Goal: Information Seeking & Learning: Check status

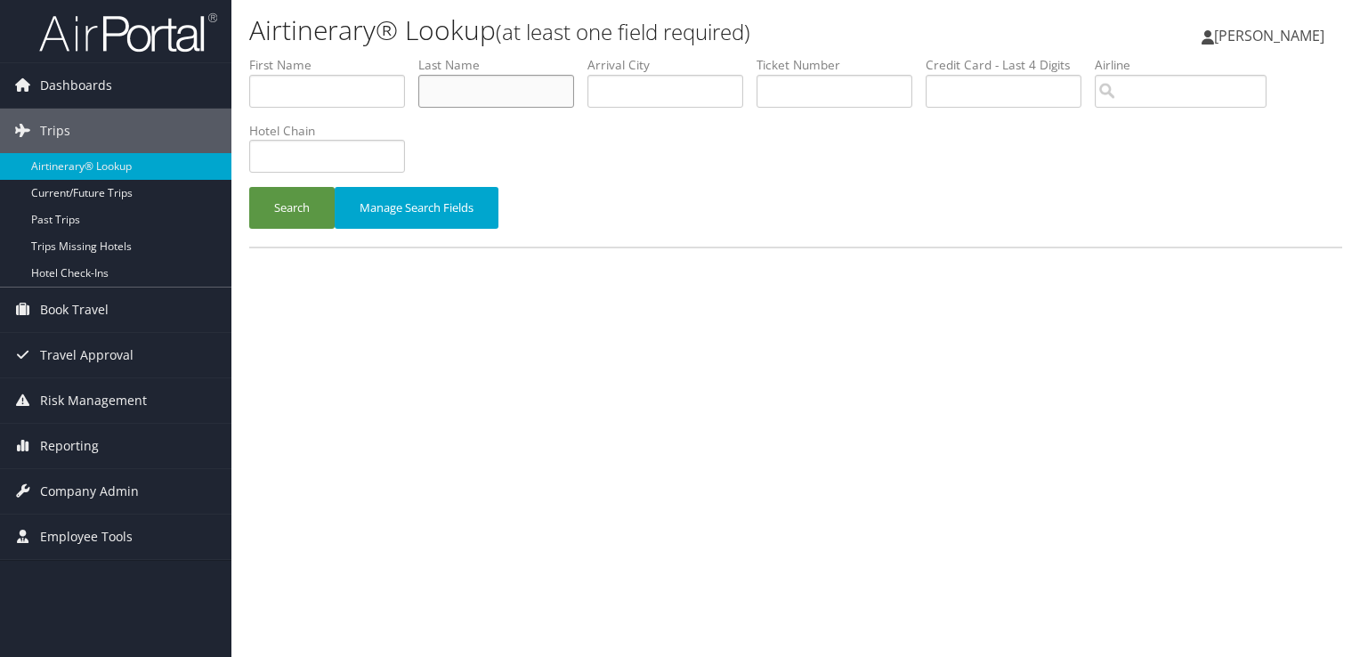
click at [529, 87] on input "text" at bounding box center [496, 91] width 156 height 33
click at [249, 187] on button "Search" at bounding box center [291, 208] width 85 height 42
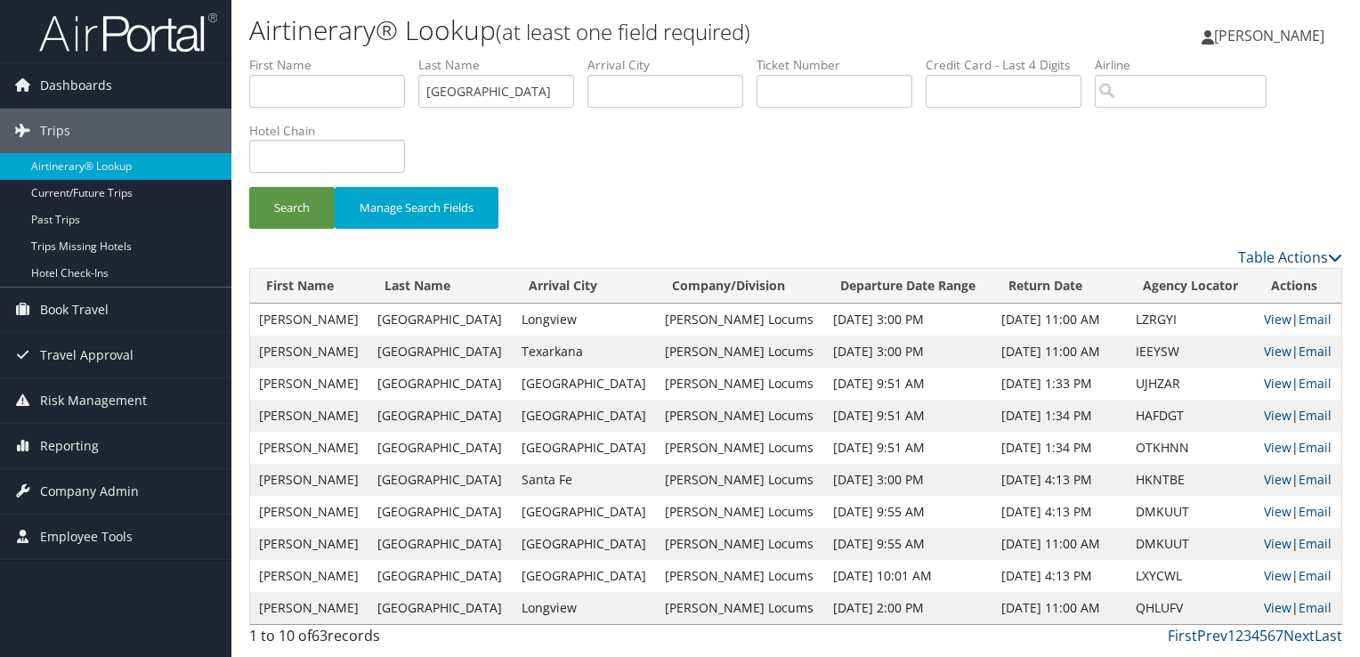
click at [1263, 381] on link "View" at bounding box center [1277, 383] width 28 height 17
click at [466, 93] on input "NAPOLI" at bounding box center [496, 91] width 156 height 33
click at [249, 187] on button "Search" at bounding box center [291, 208] width 85 height 42
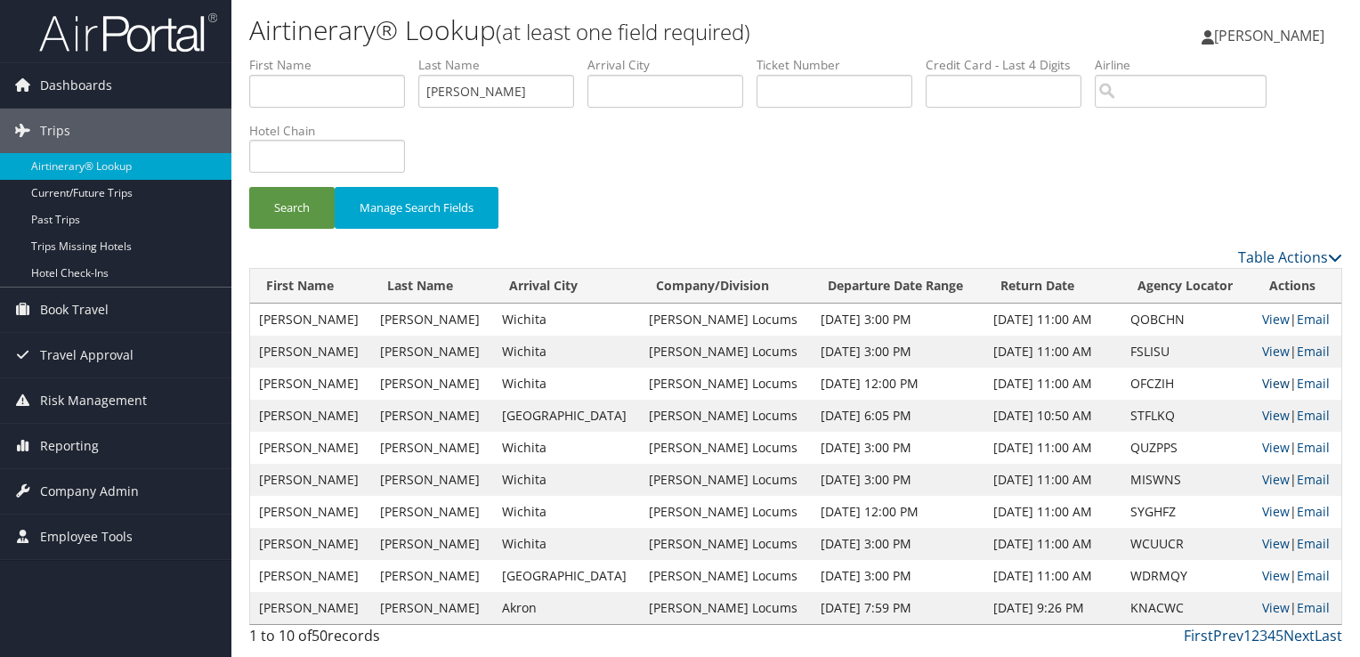
click at [1266, 381] on link "View" at bounding box center [1276, 383] width 28 height 17
drag, startPoint x: 540, startPoint y: 85, endPoint x: 302, endPoint y: 99, distance: 238.9
click at [302, 56] on ul "First Name Last Name perkins Departure City Arrival City Company/Division Airpo…" at bounding box center [795, 56] width 1093 height 0
click at [249, 187] on button "Search" at bounding box center [291, 208] width 85 height 42
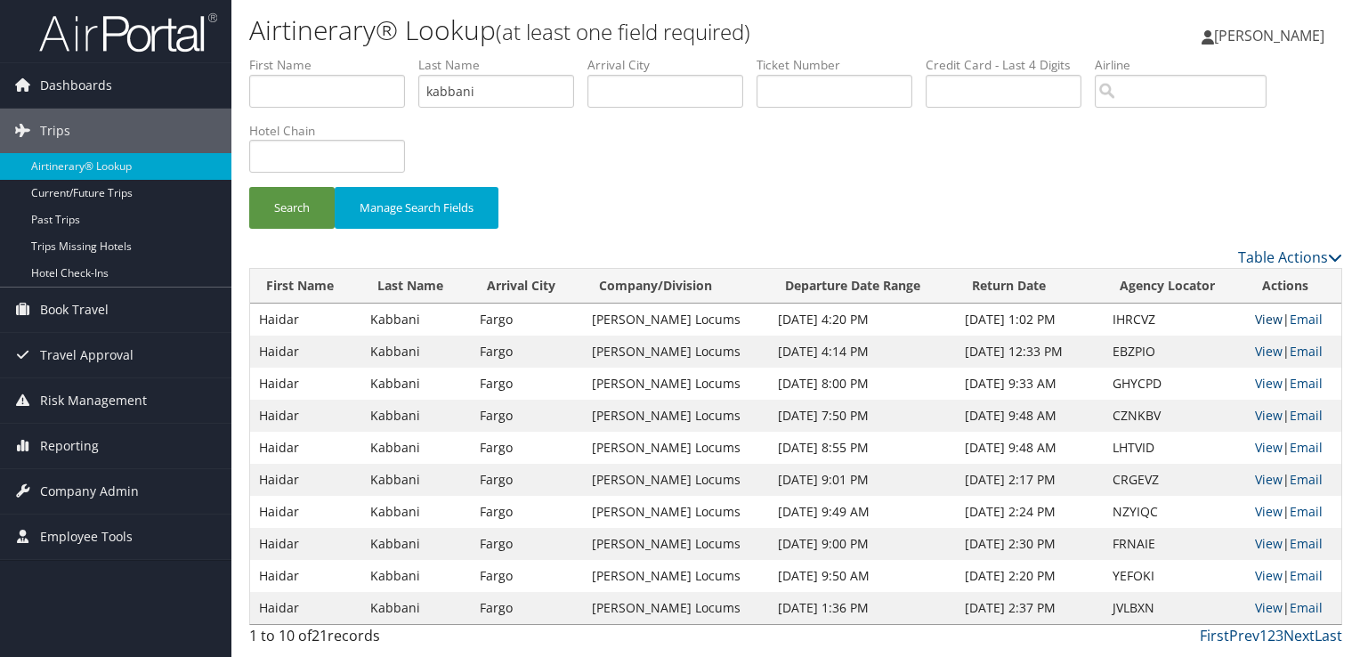
click at [1262, 313] on link "View" at bounding box center [1269, 319] width 28 height 17
drag, startPoint x: 491, startPoint y: 92, endPoint x: 344, endPoint y: 93, distance: 146.8
click at [344, 56] on ul "First Name Last Name kabbani Departure City Arrival City Company/Division Airpo…" at bounding box center [795, 56] width 1093 height 0
click at [249, 187] on button "Search" at bounding box center [291, 208] width 85 height 42
click at [1263, 441] on link "View" at bounding box center [1269, 447] width 28 height 17
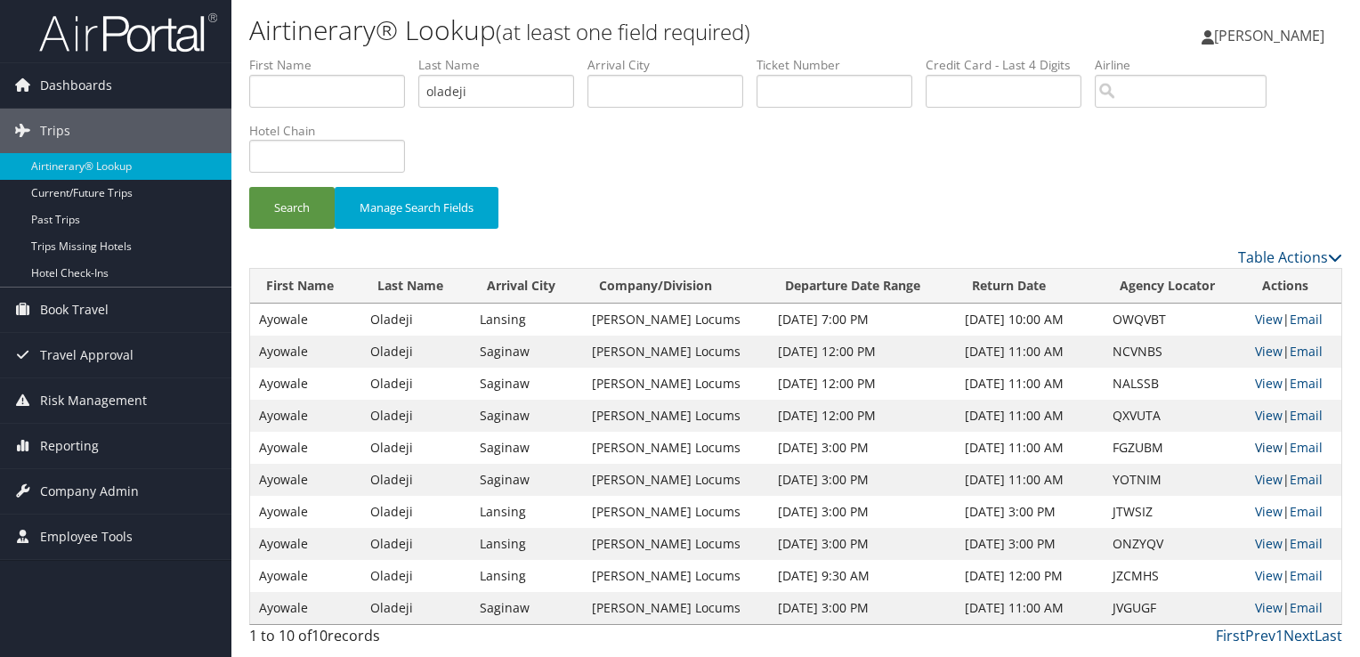
click at [1261, 447] on link "View" at bounding box center [1269, 447] width 28 height 17
drag, startPoint x: 477, startPoint y: 94, endPoint x: 371, endPoint y: 91, distance: 105.9
click at [371, 56] on ul "First Name Last Name oladeji Departure City Arrival City Company/Division Airpo…" at bounding box center [795, 56] width 1093 height 0
click at [249, 187] on button "Search" at bounding box center [291, 208] width 85 height 42
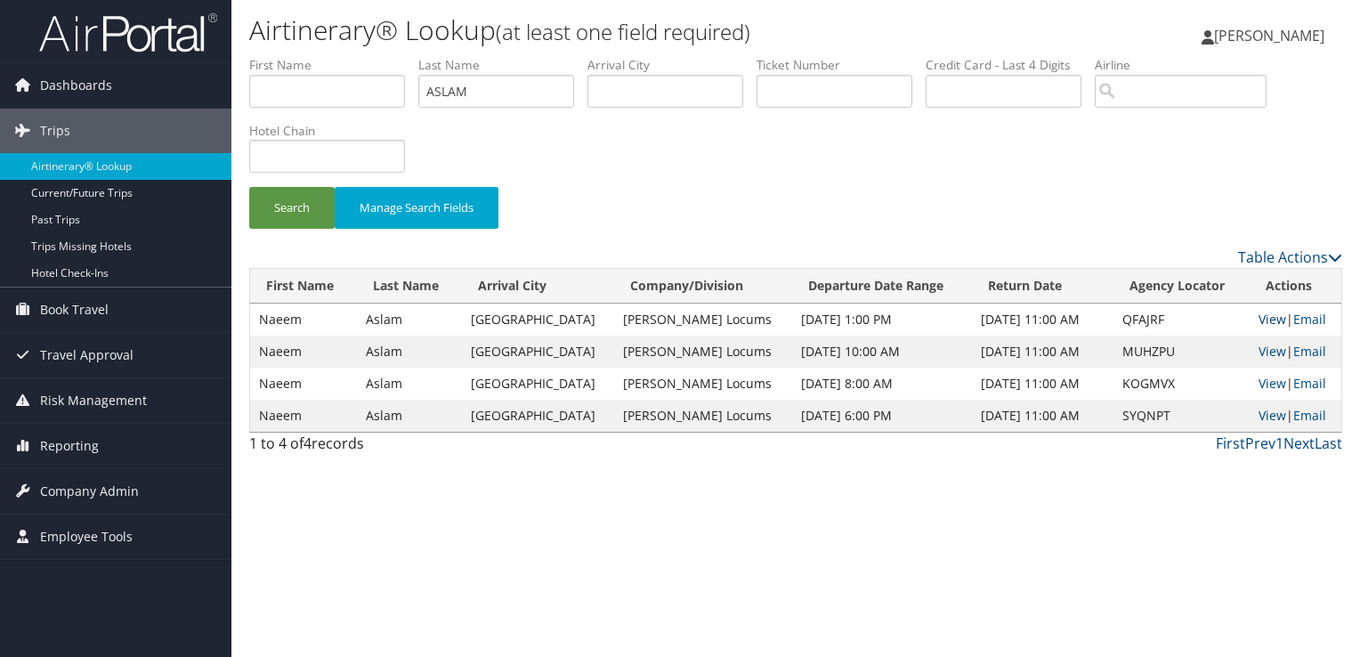
click at [1263, 319] on link "View" at bounding box center [1272, 319] width 28 height 17
drag, startPoint x: 488, startPoint y: 85, endPoint x: 351, endPoint y: 101, distance: 138.0
click at [351, 56] on ul "First Name Last Name ASLAM Departure City Arrival City Company/Division Airport…" at bounding box center [795, 56] width 1093 height 0
click at [249, 187] on button "Search" at bounding box center [291, 208] width 85 height 42
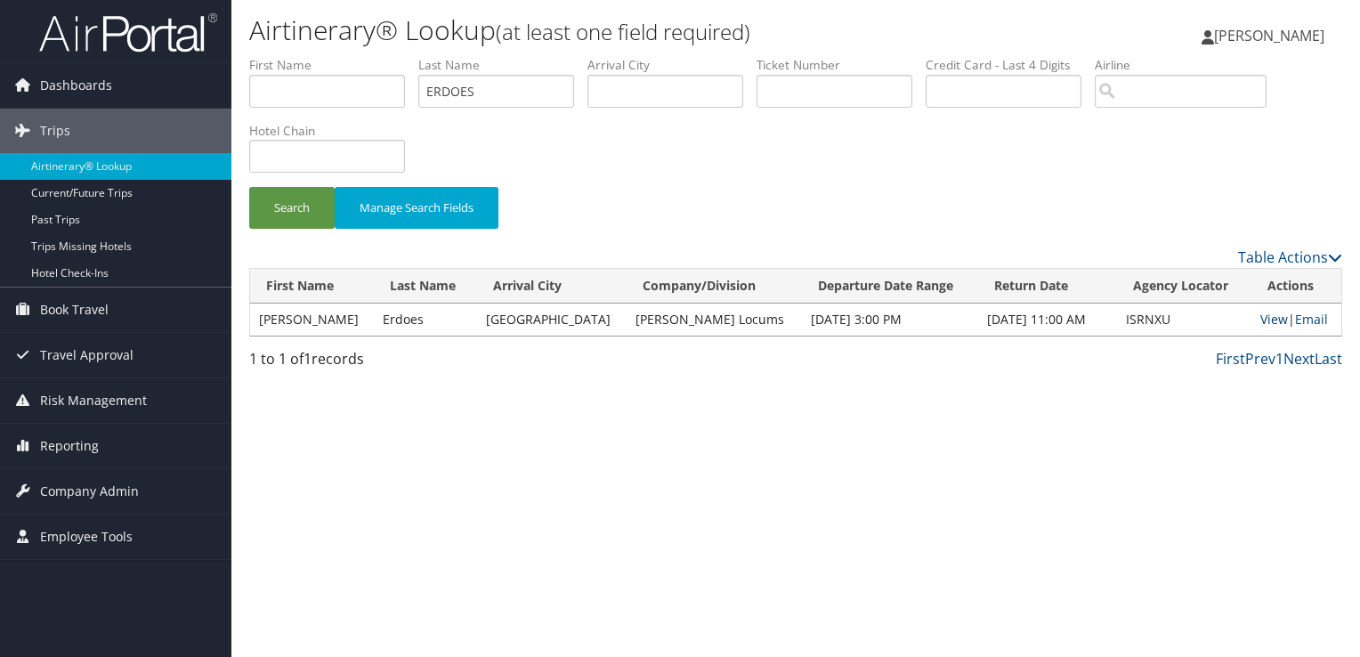
click at [1261, 319] on link "View" at bounding box center [1274, 319] width 28 height 17
drag, startPoint x: 502, startPoint y: 89, endPoint x: 335, endPoint y: 95, distance: 167.4
click at [335, 56] on ul "First Name Last Name ERDOES Departure City Arrival City Company/Division Airpor…" at bounding box center [795, 56] width 1093 height 0
click at [249, 187] on button "Search" at bounding box center [291, 208] width 85 height 42
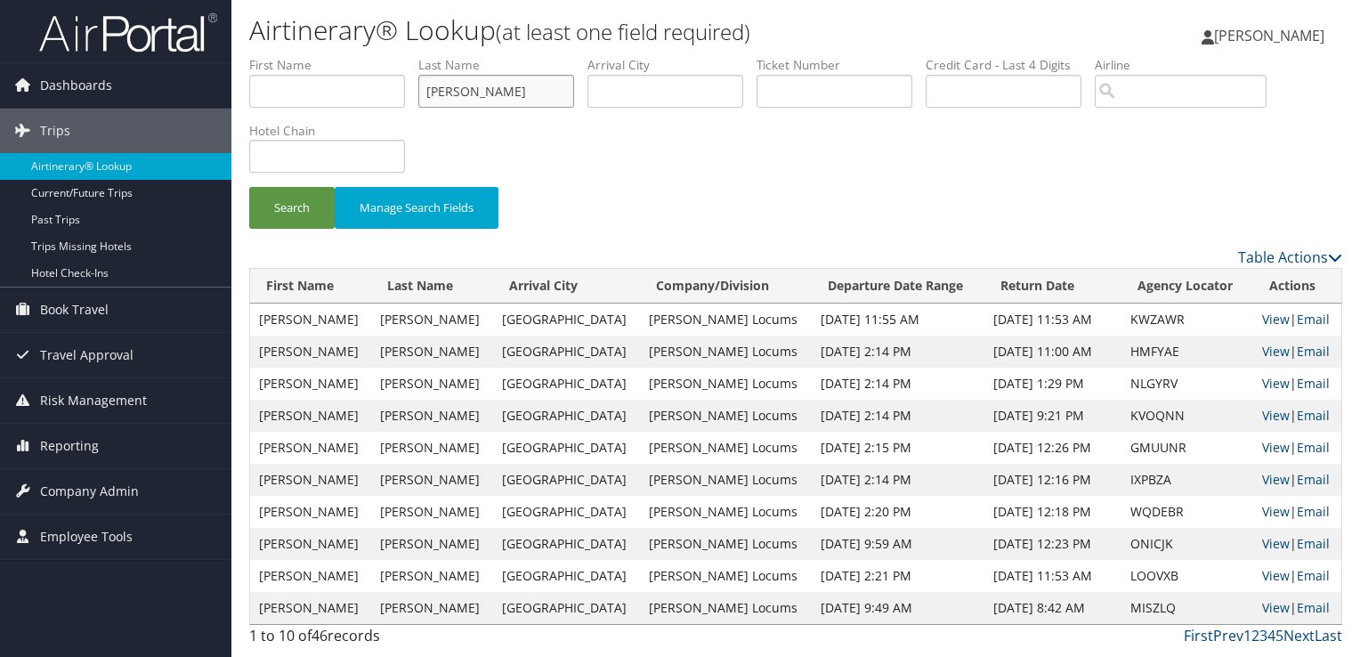
drag, startPoint x: 488, startPoint y: 93, endPoint x: 328, endPoint y: 87, distance: 159.4
click at [328, 56] on ul "First Name Last Name deleon Departure City Arrival City Company/Division Airpor…" at bounding box center [795, 56] width 1093 height 0
click at [249, 187] on button "Search" at bounding box center [291, 208] width 85 height 42
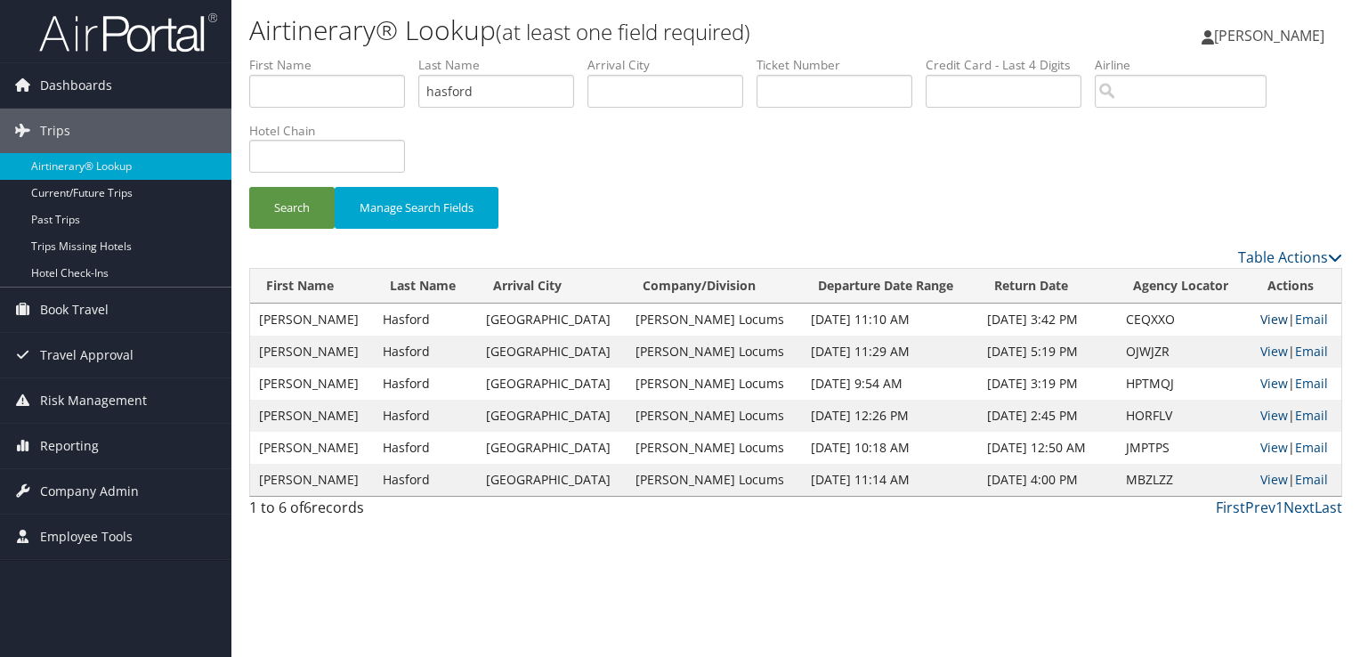
click at [1267, 319] on link "View" at bounding box center [1274, 319] width 28 height 17
drag, startPoint x: 496, startPoint y: 82, endPoint x: 333, endPoint y: 92, distance: 164.0
click at [333, 56] on ul "First Name Last Name hasford Departure City Arrival City Company/Division Airpo…" at bounding box center [795, 56] width 1093 height 0
click at [249, 187] on button "Search" at bounding box center [291, 208] width 85 height 42
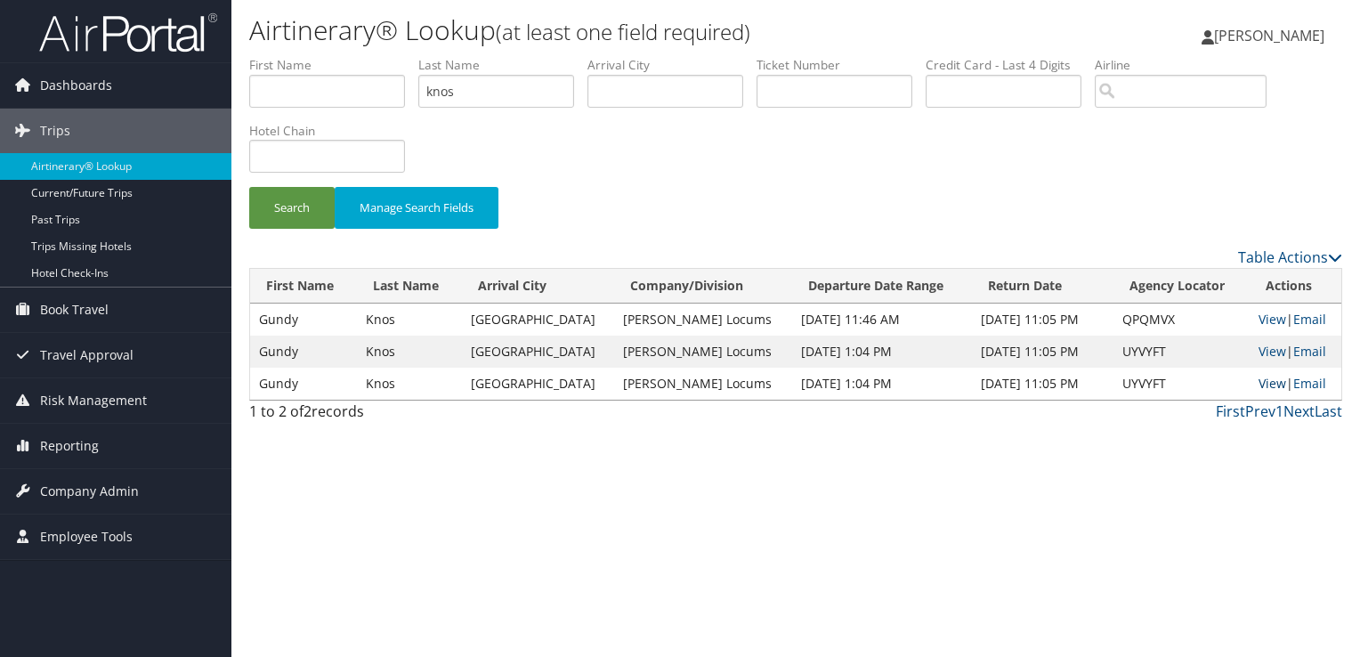
click at [1260, 375] on link "View" at bounding box center [1272, 383] width 28 height 17
drag, startPoint x: 470, startPoint y: 79, endPoint x: 399, endPoint y: 83, distance: 71.3
click at [399, 56] on ul "First Name Last Name knos Departure City Arrival City Company/Division Airport/…" at bounding box center [795, 56] width 1093 height 0
click at [249, 187] on button "Search" at bounding box center [291, 208] width 85 height 42
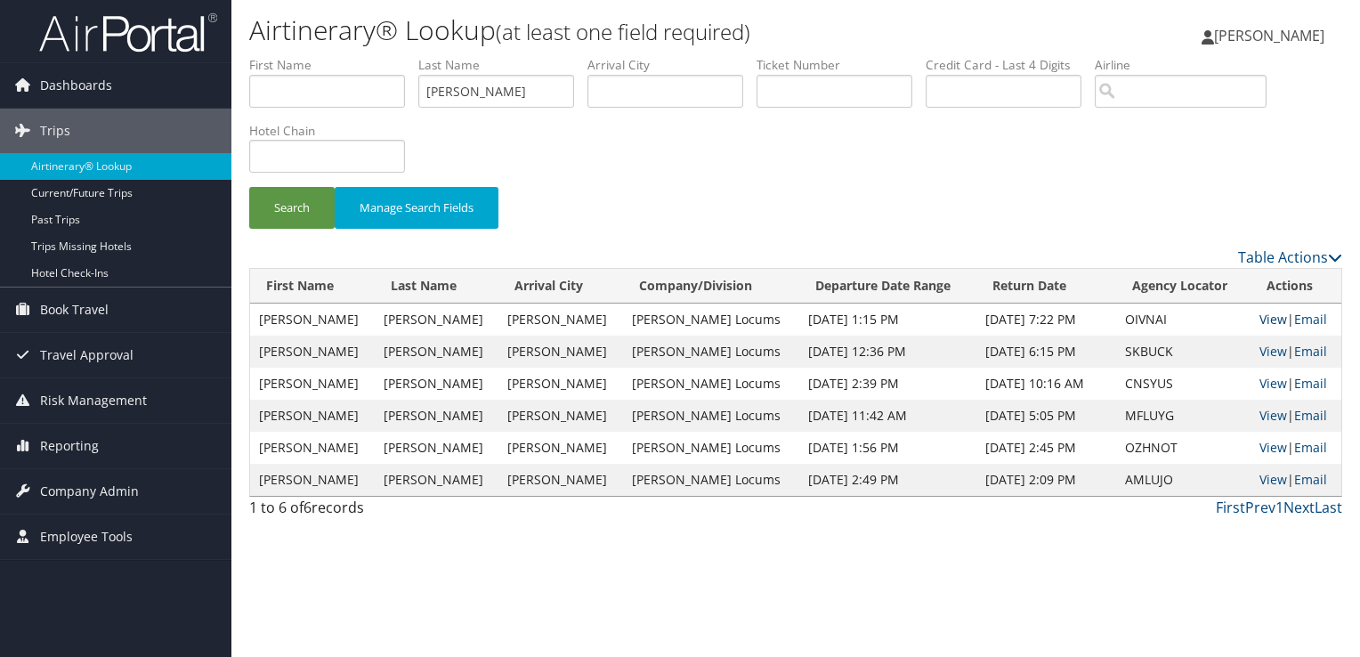
click at [1259, 311] on link "View" at bounding box center [1273, 319] width 28 height 17
drag, startPoint x: 491, startPoint y: 76, endPoint x: 408, endPoint y: 78, distance: 83.7
click at [408, 56] on ul "First Name Last Name FIORE Departure City Arrival City Company/Division Airport…" at bounding box center [795, 56] width 1093 height 0
click at [249, 187] on button "Search" at bounding box center [291, 208] width 85 height 42
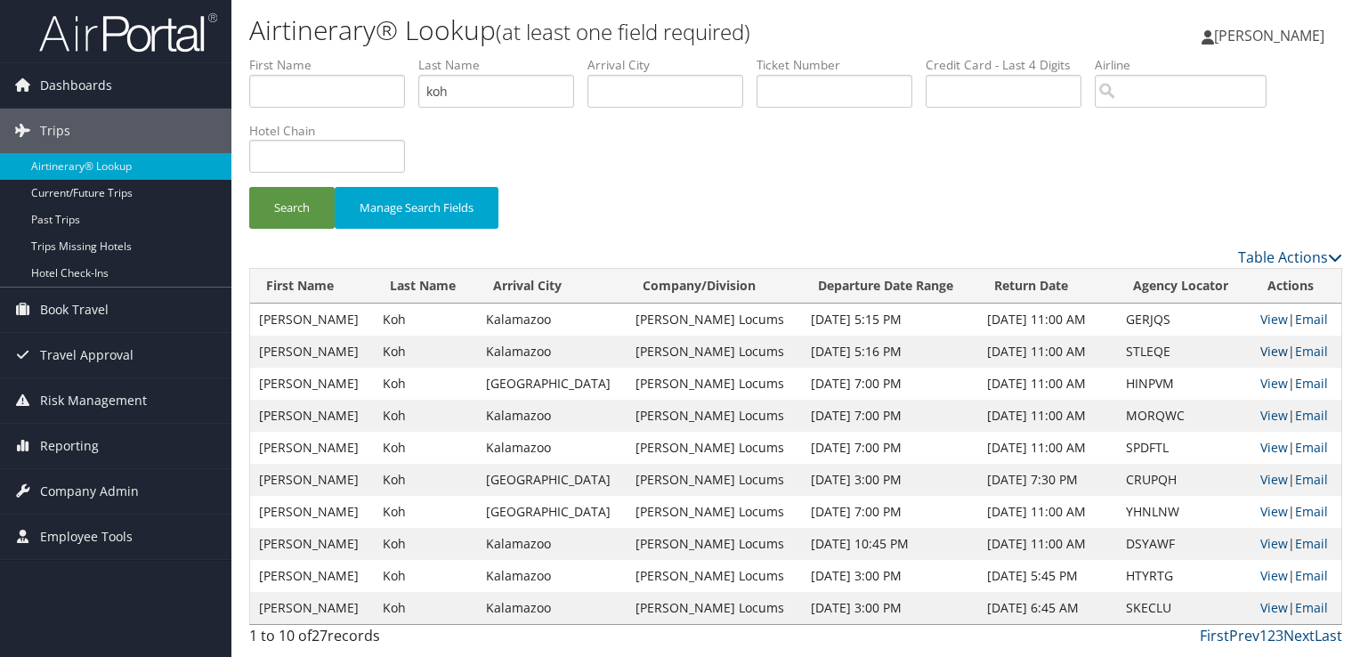
click at [1262, 351] on link "View" at bounding box center [1274, 351] width 28 height 17
drag, startPoint x: 474, startPoint y: 94, endPoint x: 402, endPoint y: 91, distance: 72.2
click at [402, 56] on ul "First Name Last Name koh Departure City Arrival City Company/Division Airport/C…" at bounding box center [795, 56] width 1093 height 0
click at [249, 187] on button "Search" at bounding box center [291, 208] width 85 height 42
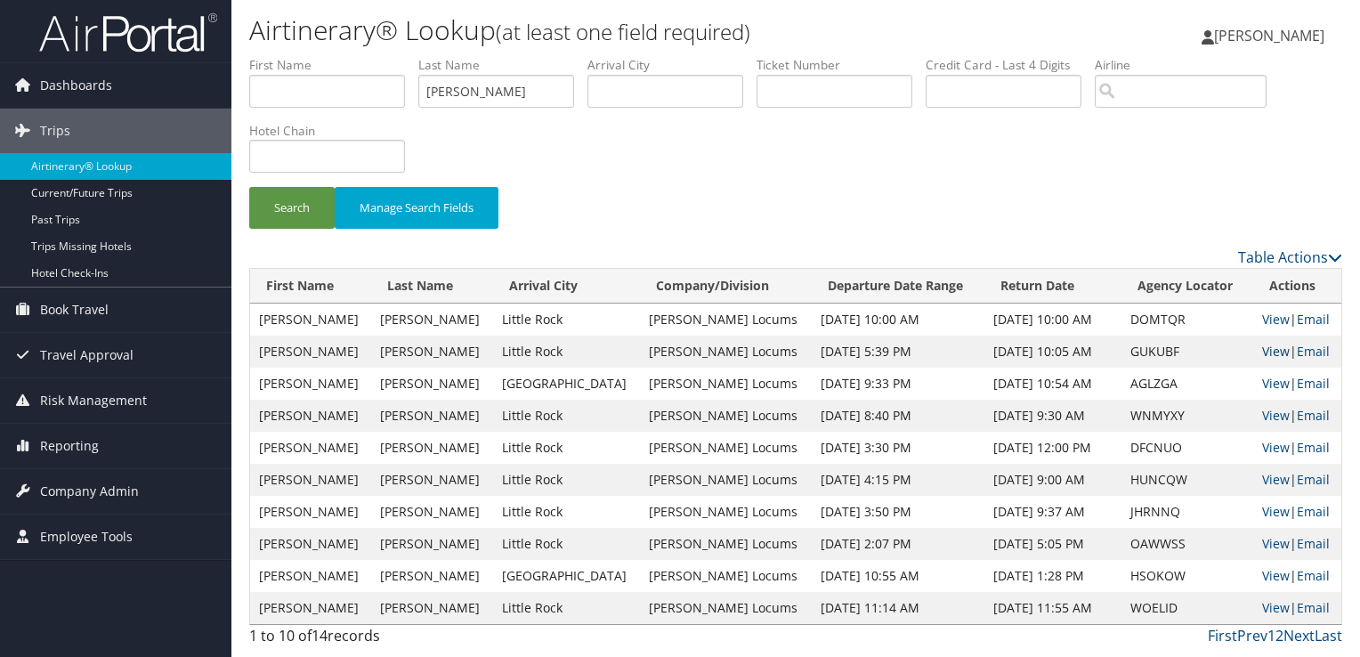
click at [1268, 348] on link "View" at bounding box center [1276, 351] width 28 height 17
drag, startPoint x: 500, startPoint y: 84, endPoint x: 313, endPoint y: 86, distance: 186.9
click at [313, 56] on ul "First Name Last Name HOFFLER Departure City Arrival City Company/Division Airpo…" at bounding box center [795, 56] width 1093 height 0
paste input "ERSCOVICI"
click at [249, 187] on button "Search" at bounding box center [291, 208] width 85 height 42
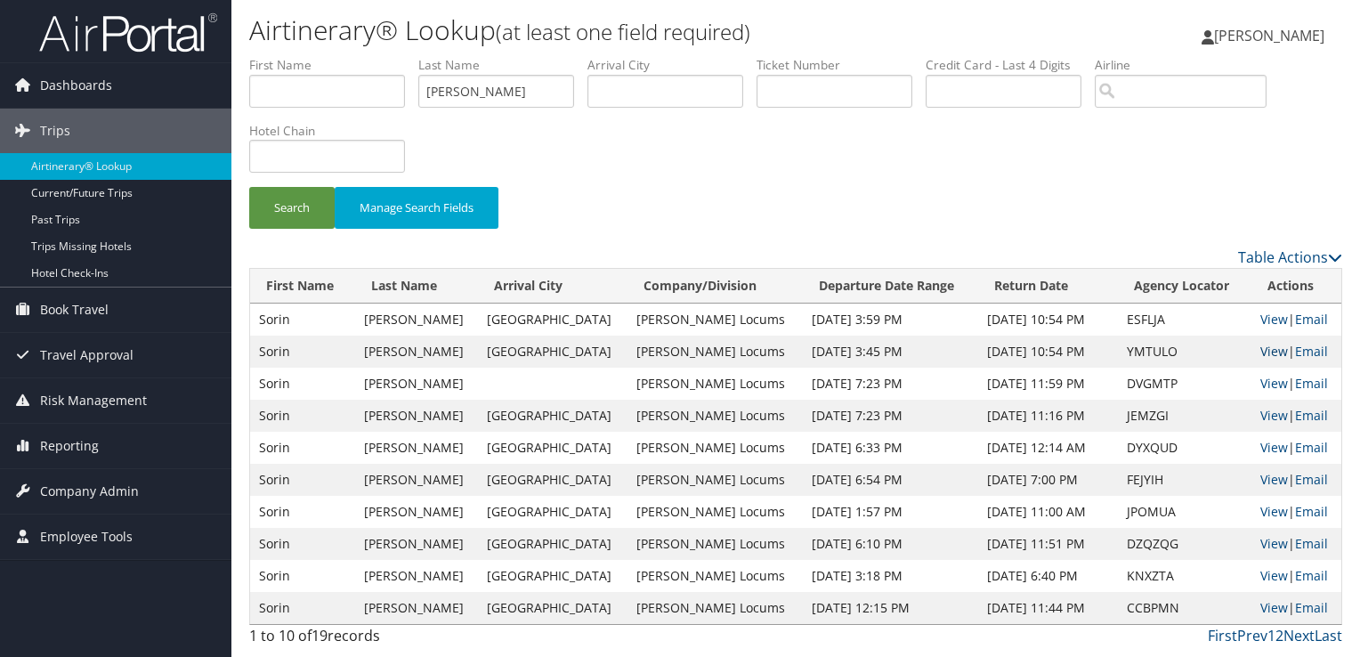
click at [1267, 356] on link "View" at bounding box center [1274, 351] width 28 height 17
drag, startPoint x: 509, startPoint y: 93, endPoint x: 324, endPoint y: 91, distance: 185.1
click at [324, 56] on ul "First Name Last Name HERSCOVICI Departure City Arrival City Company/Division Ai…" at bounding box center [795, 56] width 1093 height 0
click at [249, 187] on button "Search" at bounding box center [291, 208] width 85 height 42
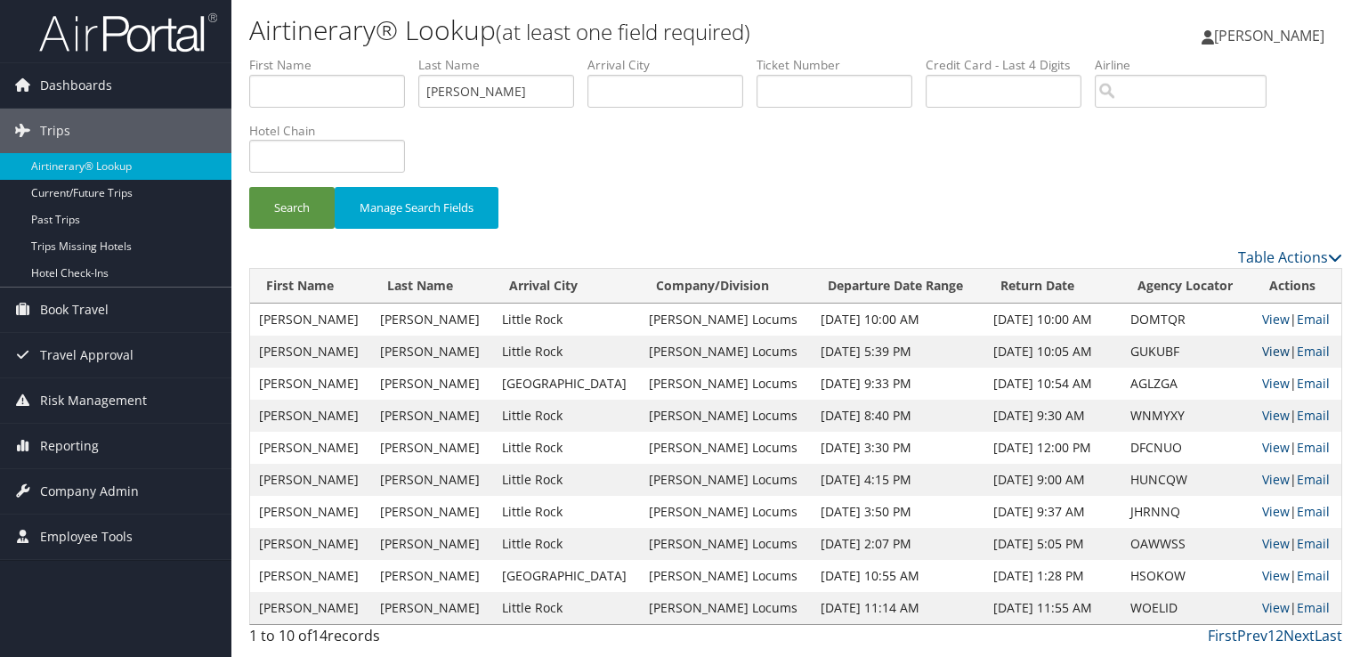
click at [1262, 353] on link "View" at bounding box center [1276, 351] width 28 height 17
drag, startPoint x: 489, startPoint y: 87, endPoint x: 366, endPoint y: 90, distance: 123.7
click at [366, 56] on ul "First Name Last Name hoffler Departure City Arrival City Company/Division Airpo…" at bounding box center [795, 56] width 1093 height 0
type input "hood"
click at [249, 187] on button "Search" at bounding box center [291, 208] width 85 height 42
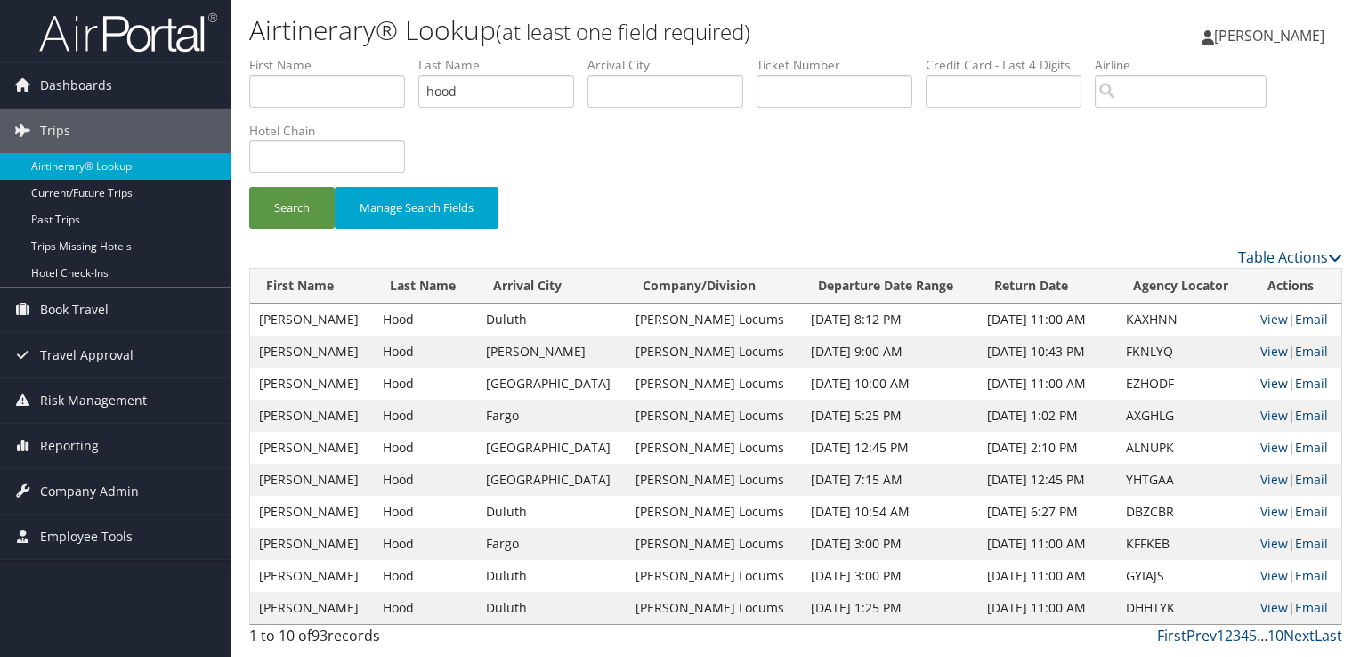
click at [1262, 383] on link "View" at bounding box center [1274, 383] width 28 height 17
click at [1269, 313] on link "View" at bounding box center [1274, 319] width 28 height 17
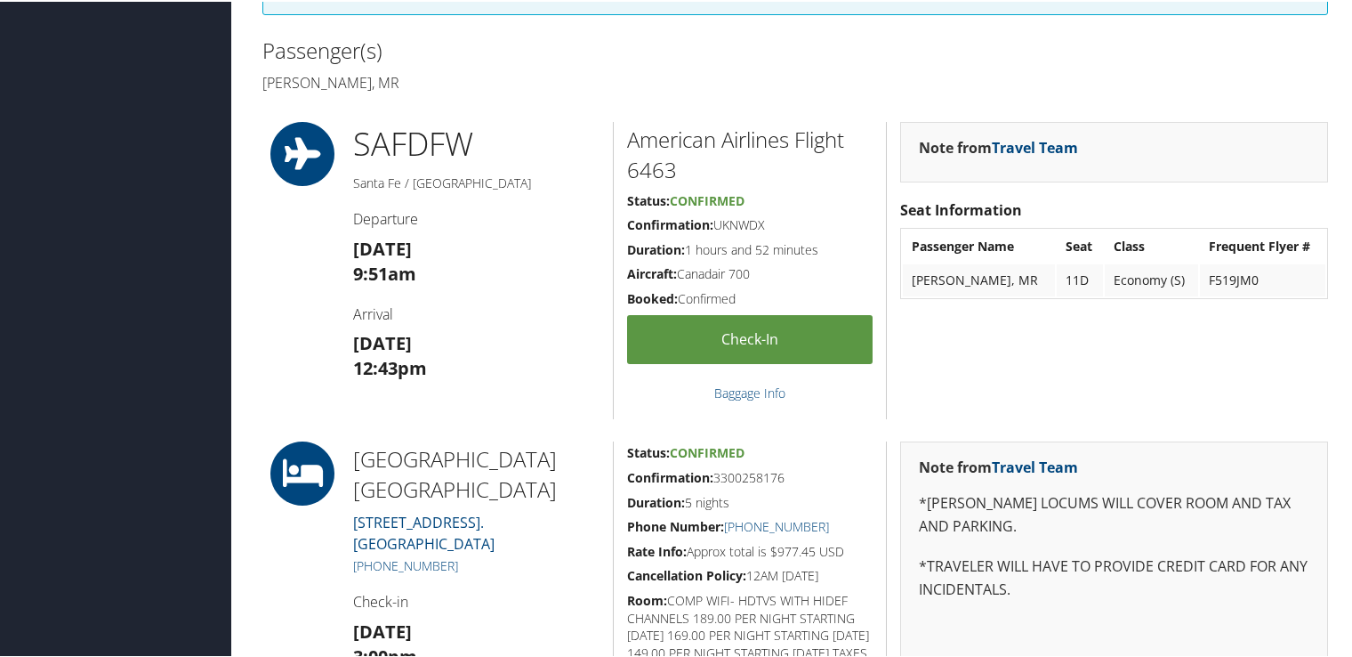
scroll to position [623, 0]
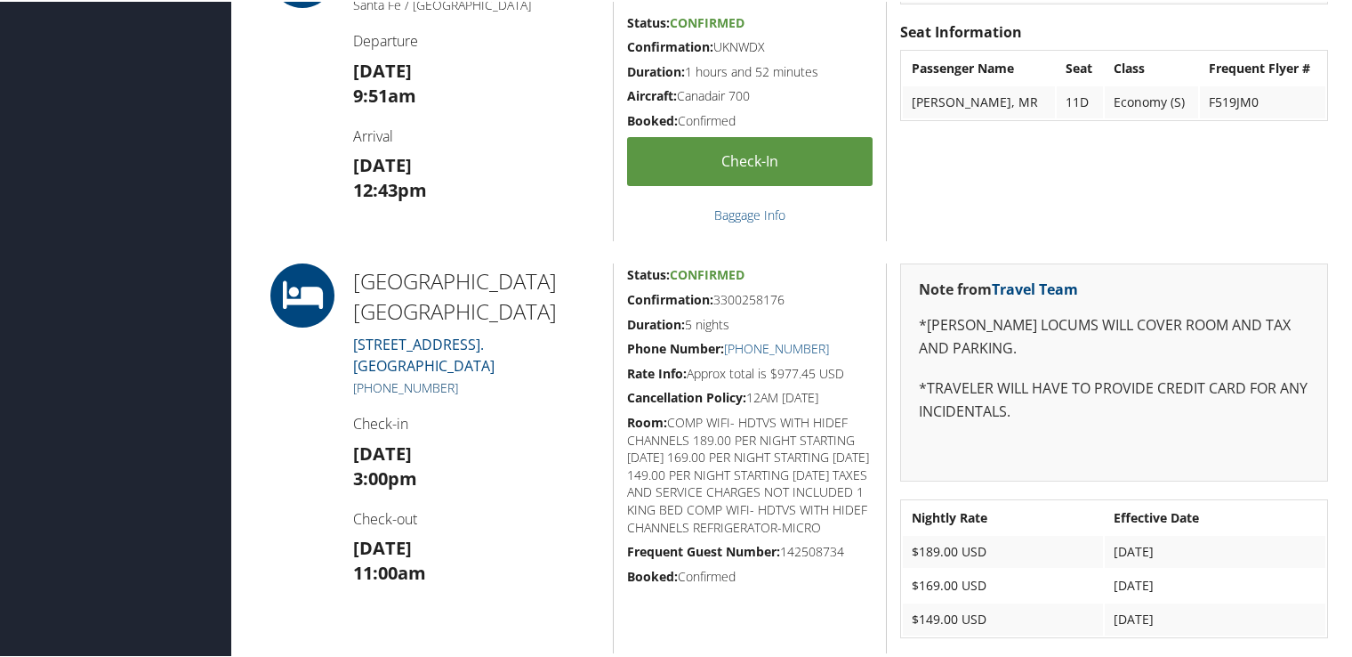
click at [420, 383] on link "+1 (903) 792-1065" at bounding box center [405, 385] width 105 height 17
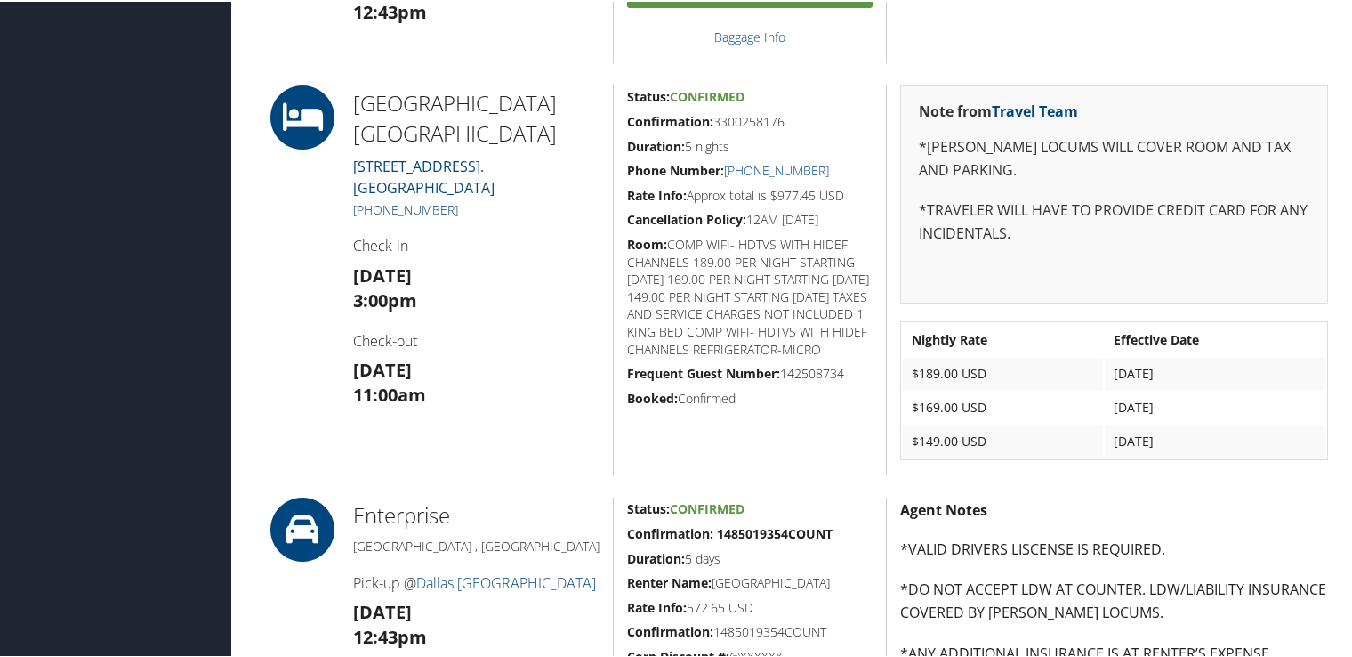
scroll to position [712, 0]
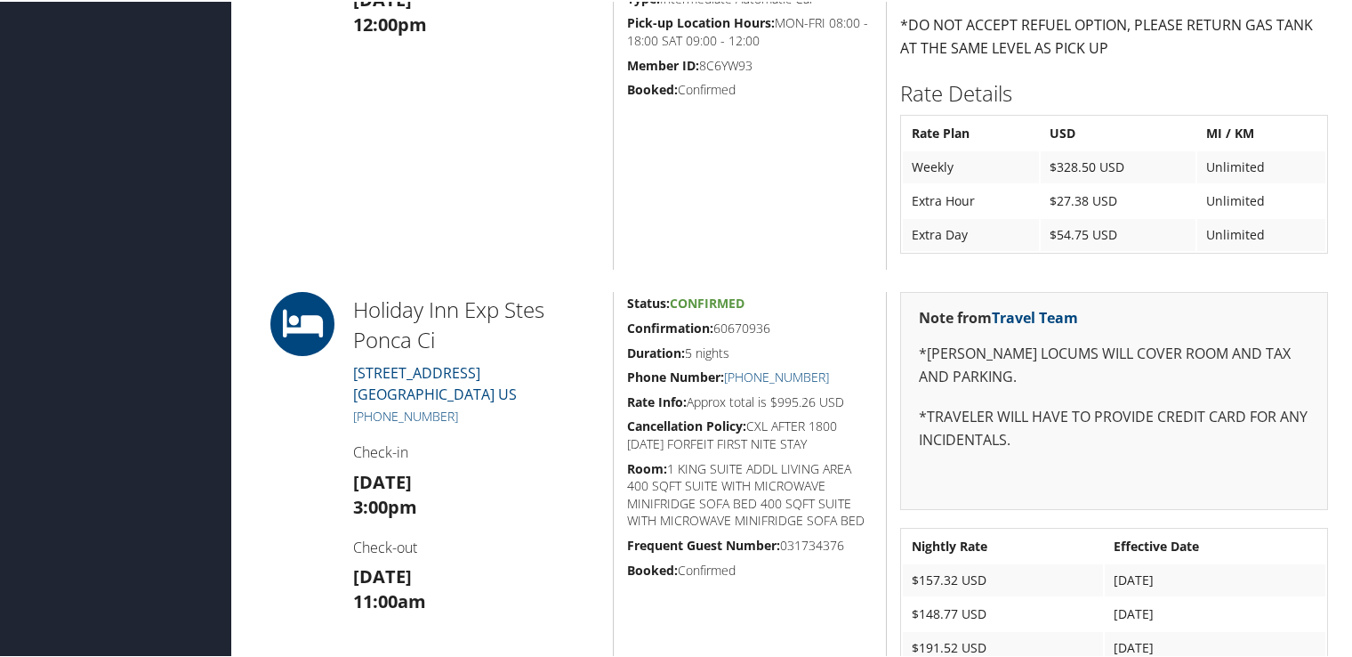
scroll to position [890, 0]
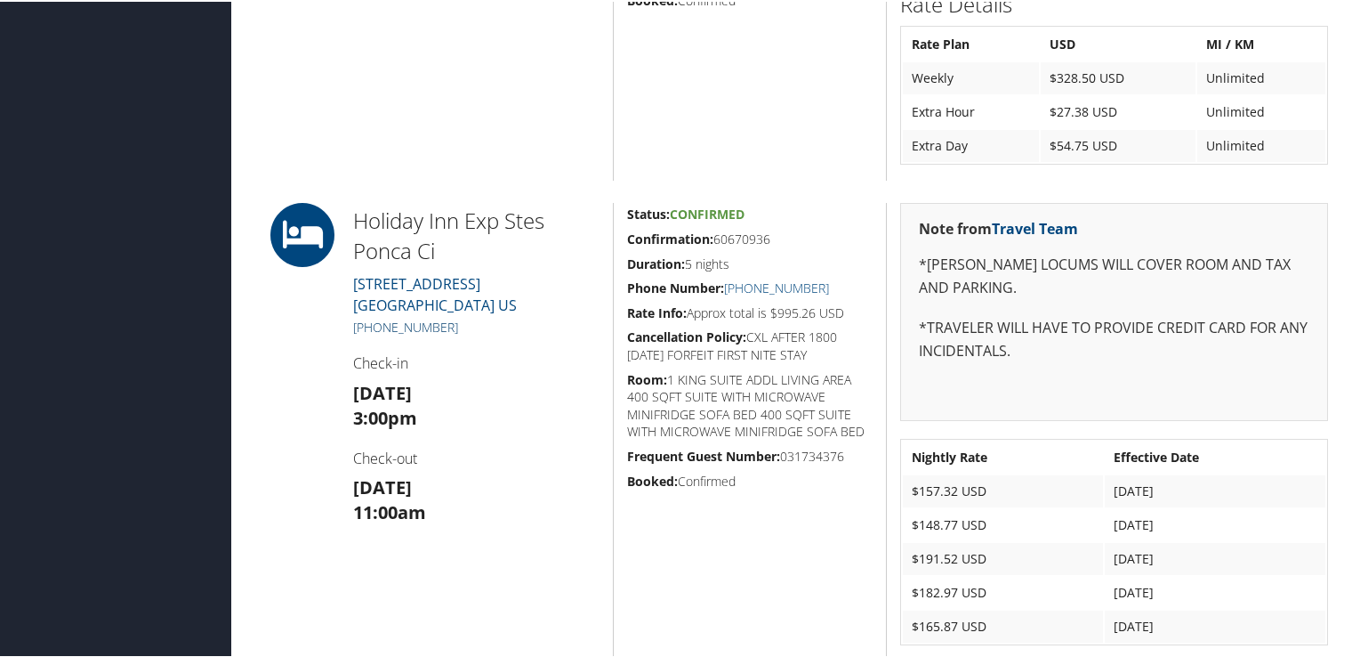
click at [411, 323] on link "+1 (580) 762-3700" at bounding box center [405, 325] width 105 height 17
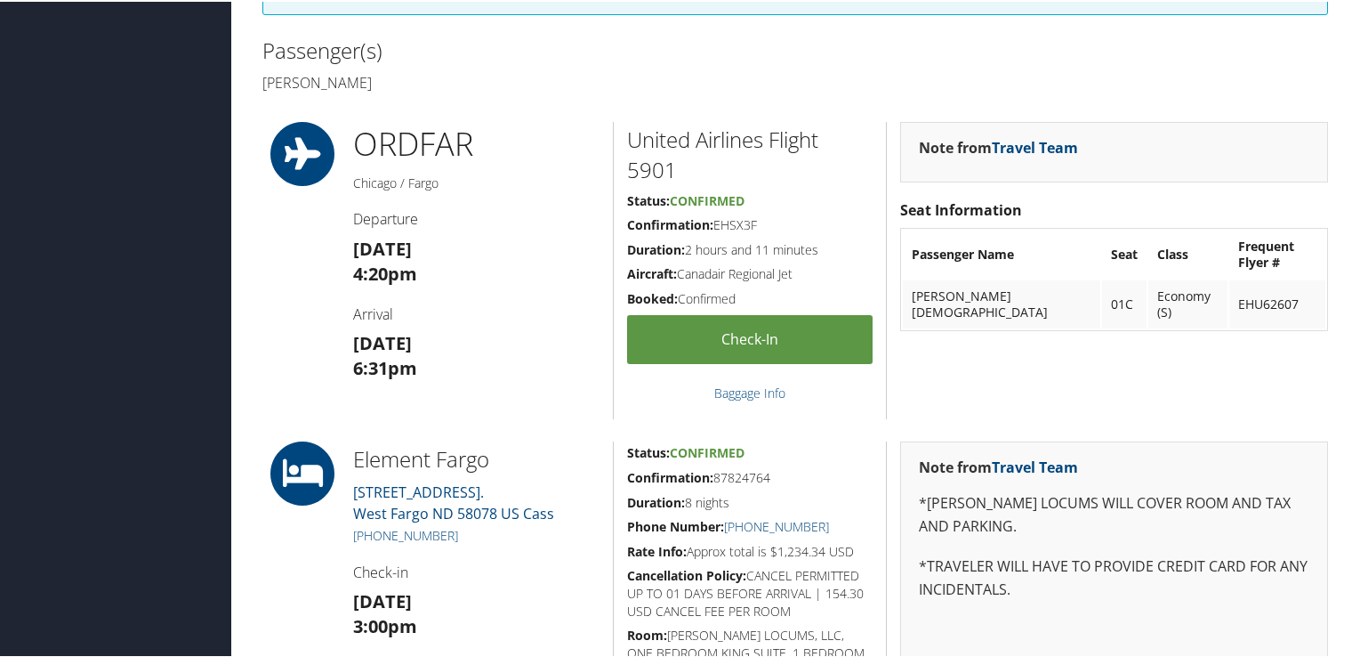
scroll to position [534, 0]
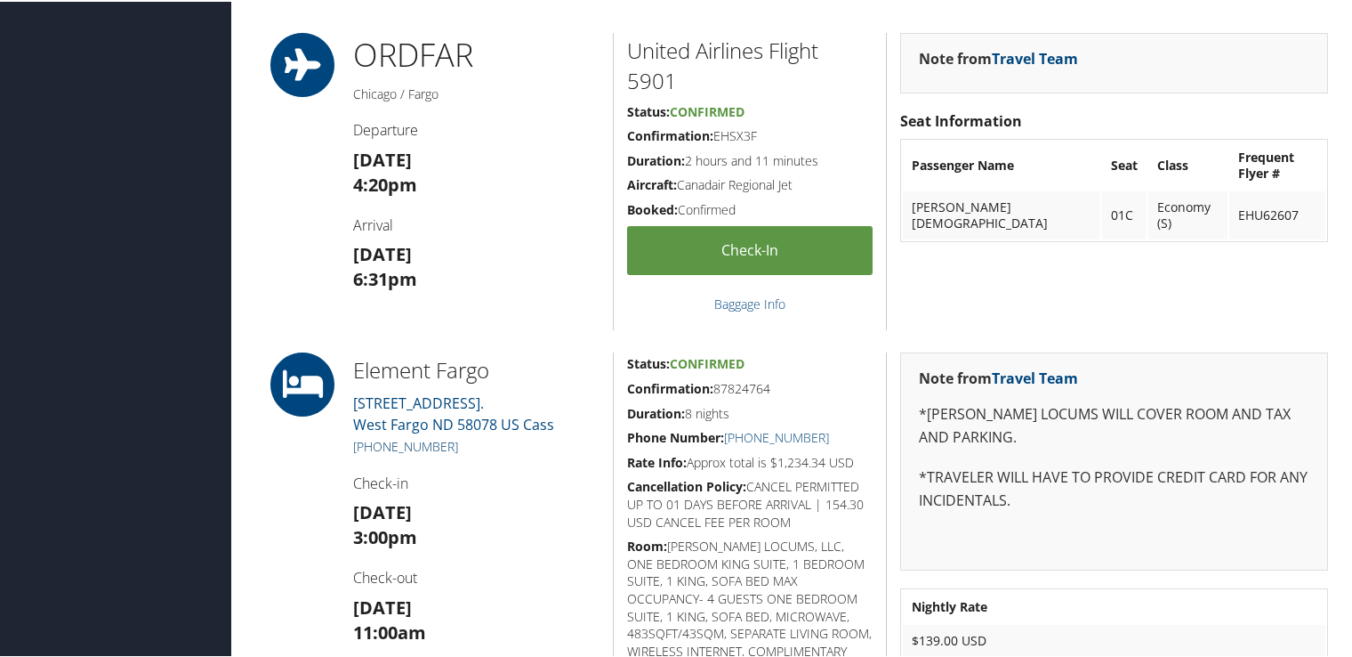
click at [403, 449] on link "(701) 478-5333" at bounding box center [405, 444] width 105 height 17
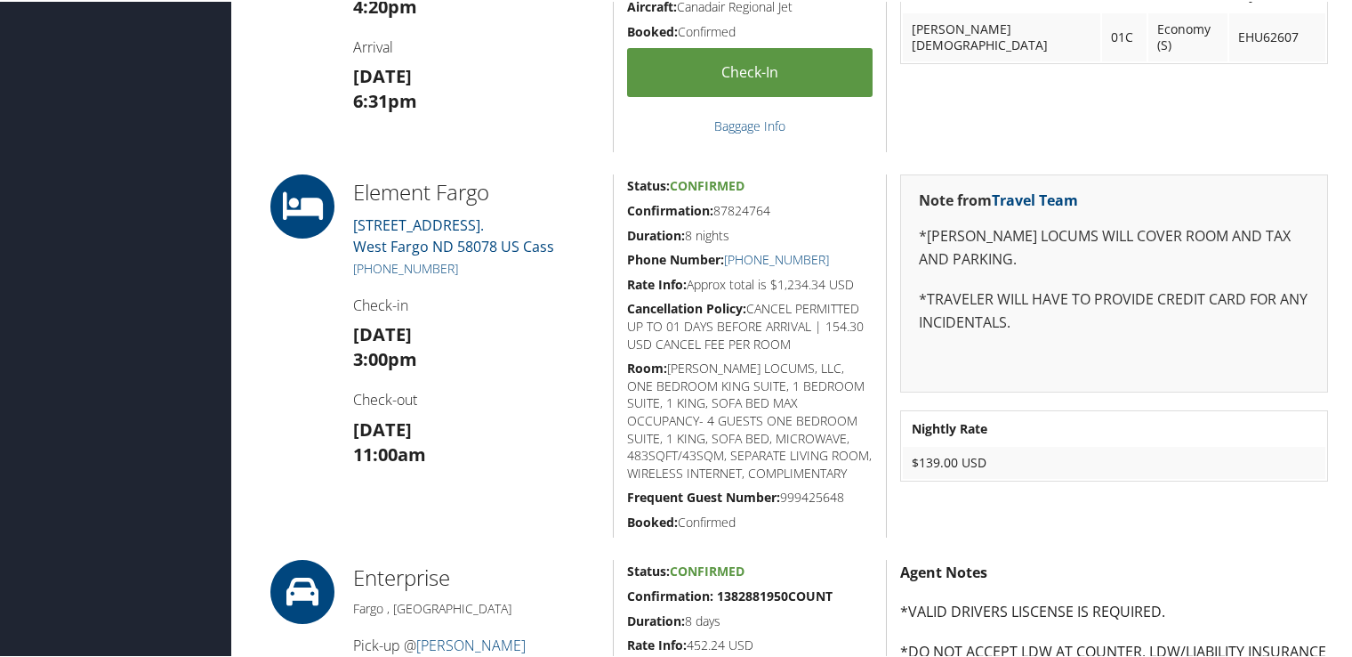
scroll to position [623, 0]
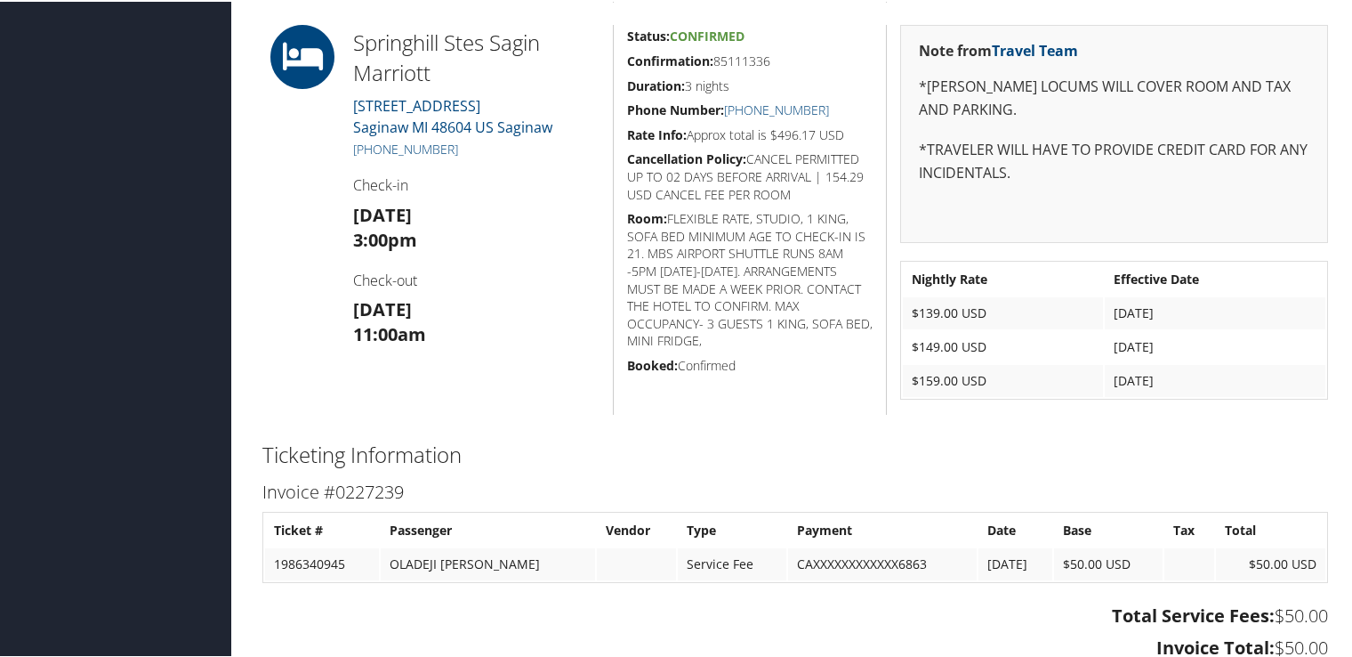
scroll to position [1157, 0]
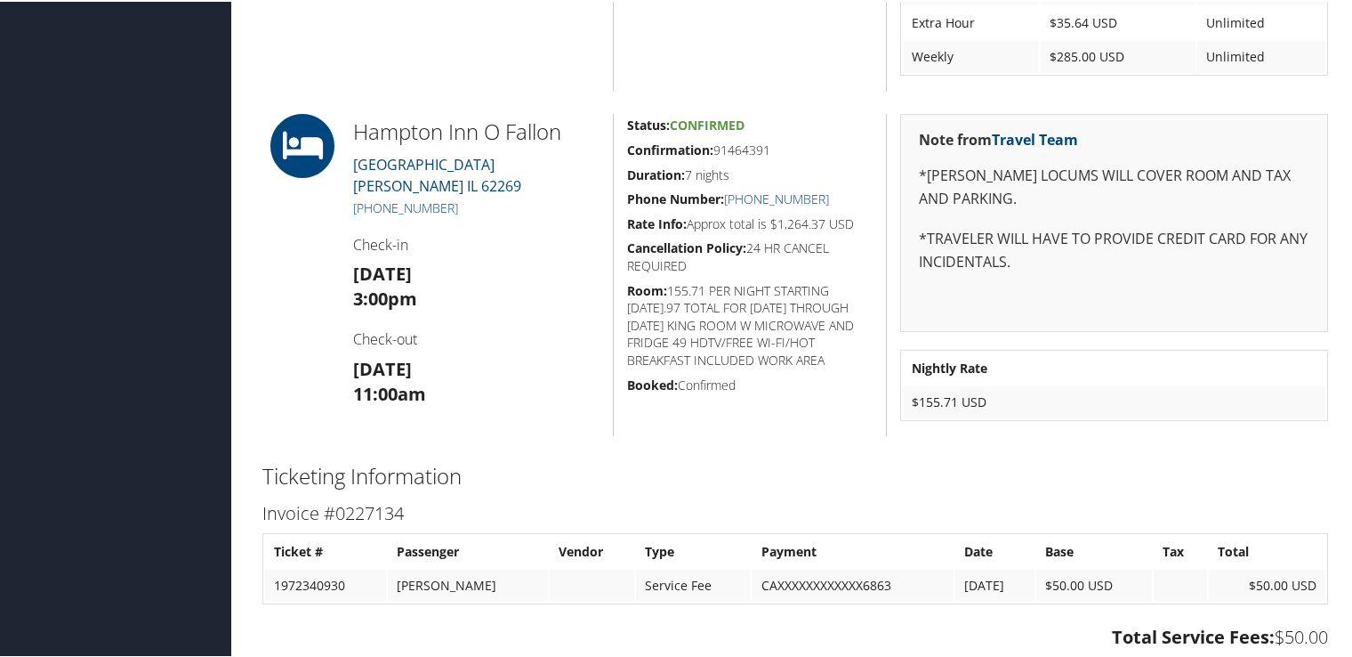
scroll to position [801, 0]
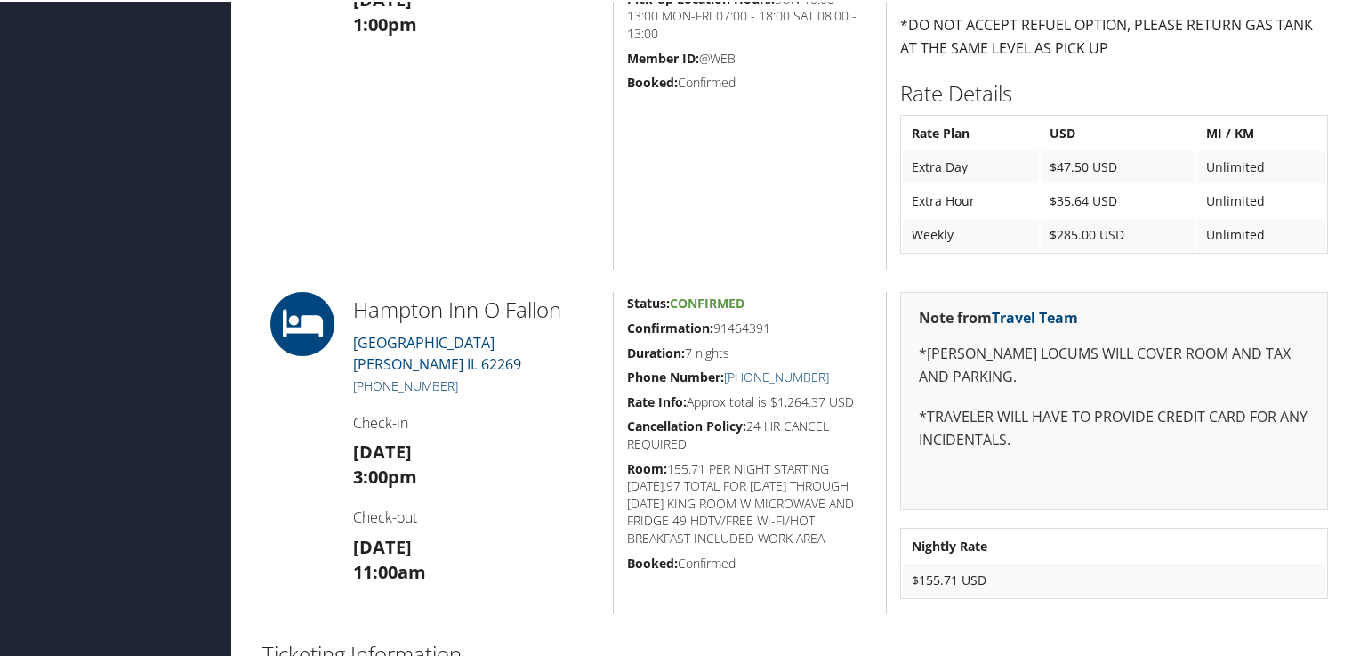
click at [427, 381] on link "+1 (618) 589-9006" at bounding box center [405, 383] width 105 height 17
click at [581, 137] on div "Avis Saint Louis , MO (314) 966-3544 Pick-up @ 13009 Manchester Road Sun 24 Aug…" at bounding box center [476, 16] width 273 height 504
click at [527, 169] on div "Avis Saint Louis , MO (314) 966-3544 Pick-up @ 13009 Manchester Road Sun 24 Aug…" at bounding box center [476, 16] width 273 height 504
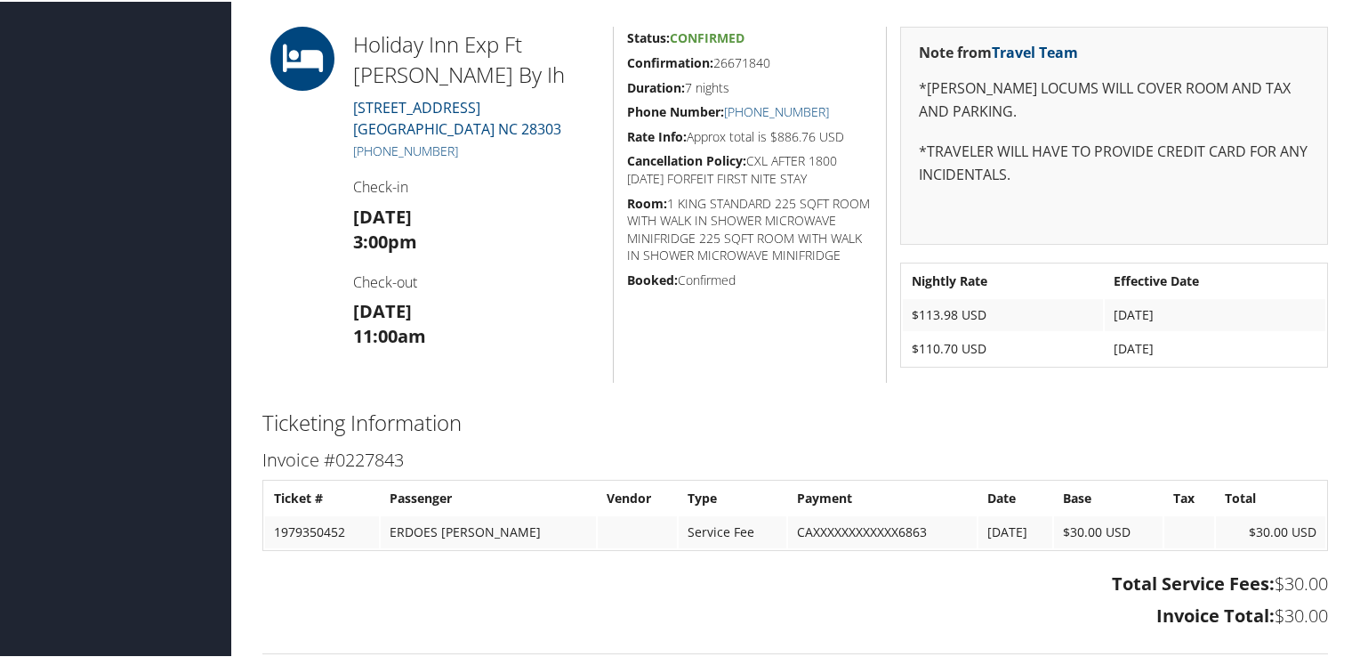
scroll to position [273, 0]
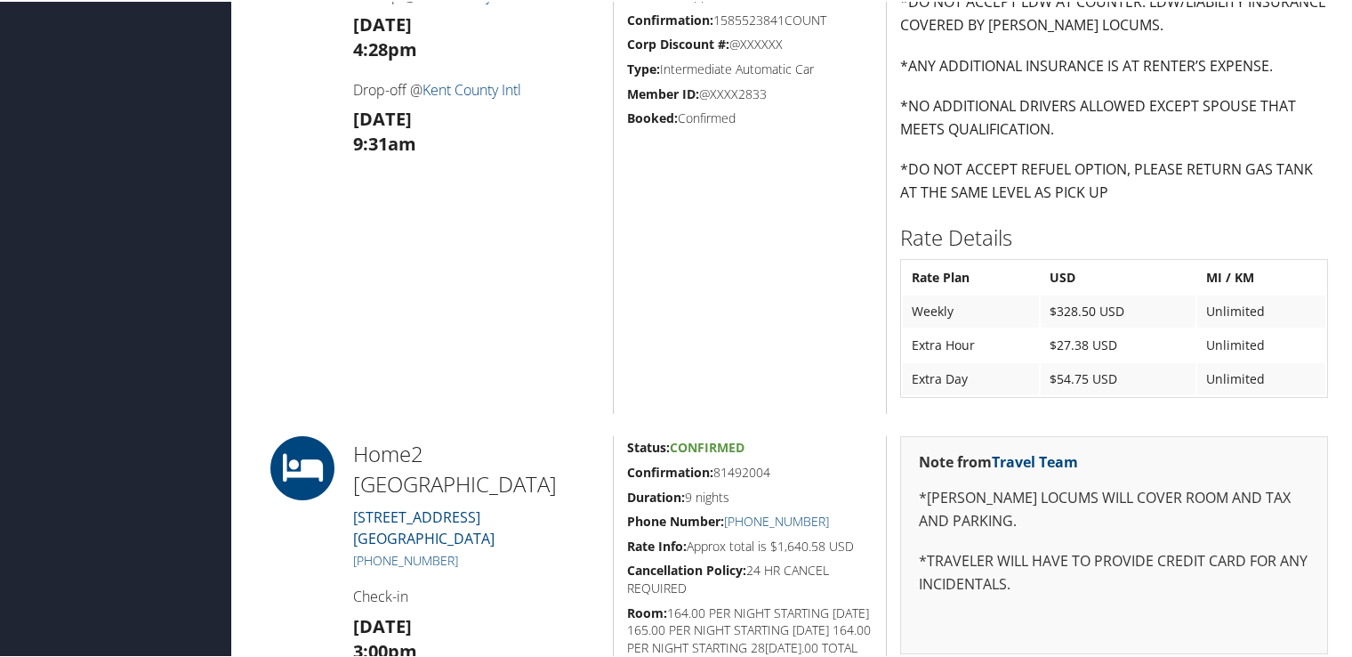
scroll to position [1433, 0]
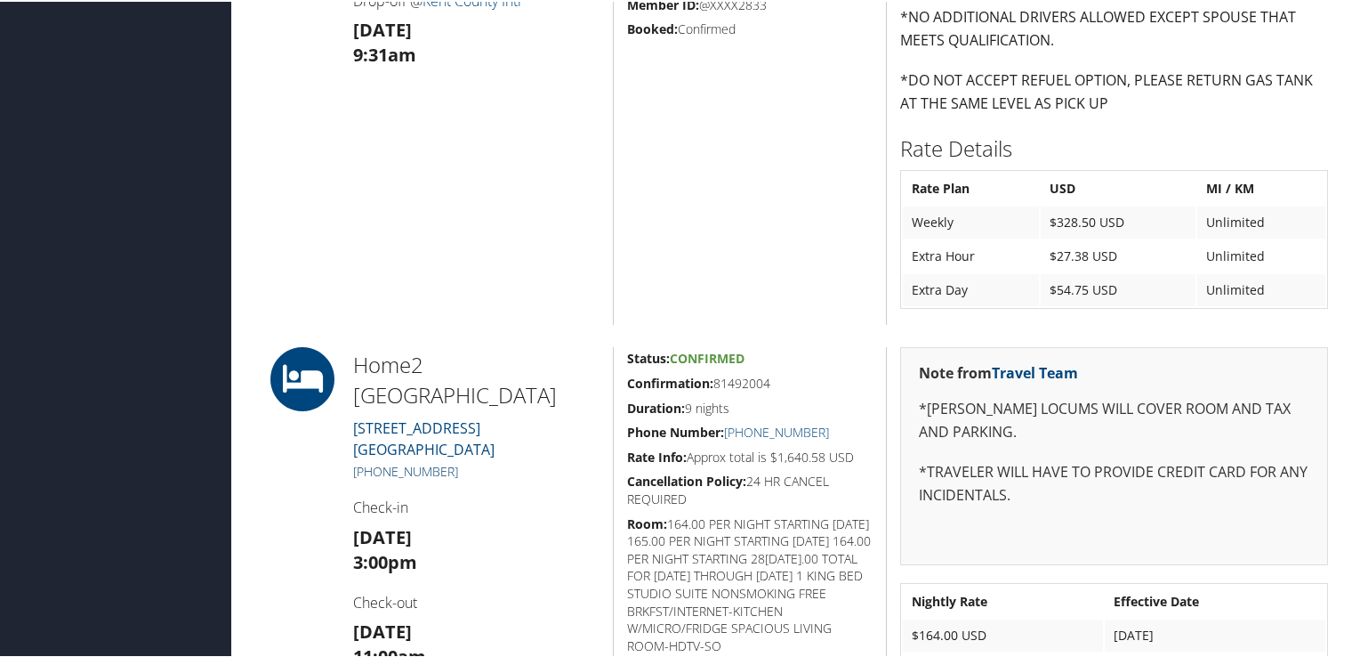
click at [445, 461] on link "[PHONE_NUMBER]" at bounding box center [405, 469] width 105 height 17
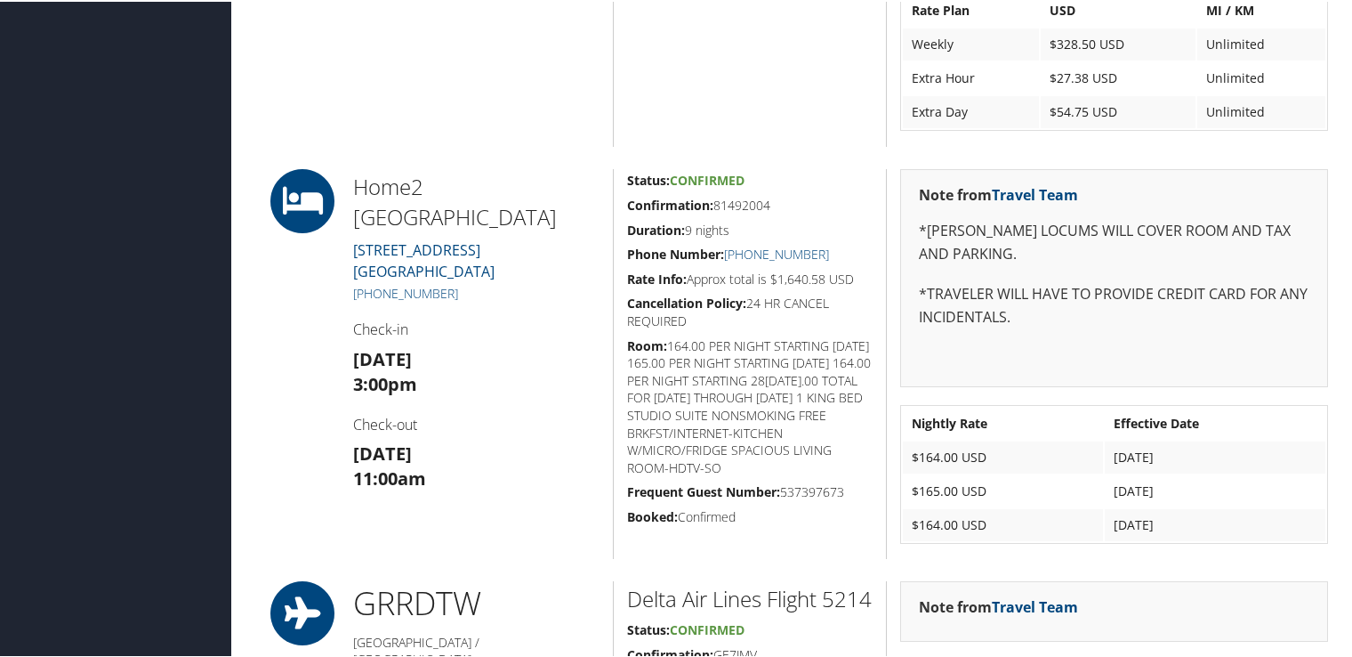
scroll to position [1522, 0]
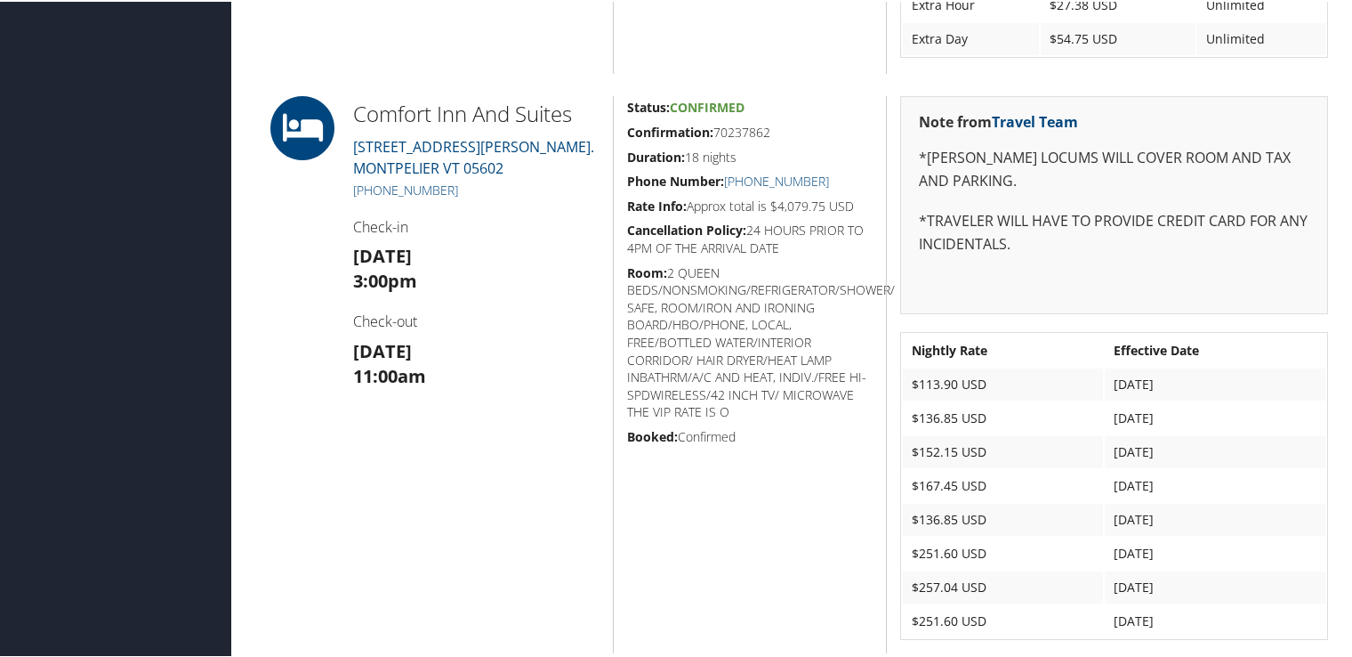
scroll to position [1506, 0]
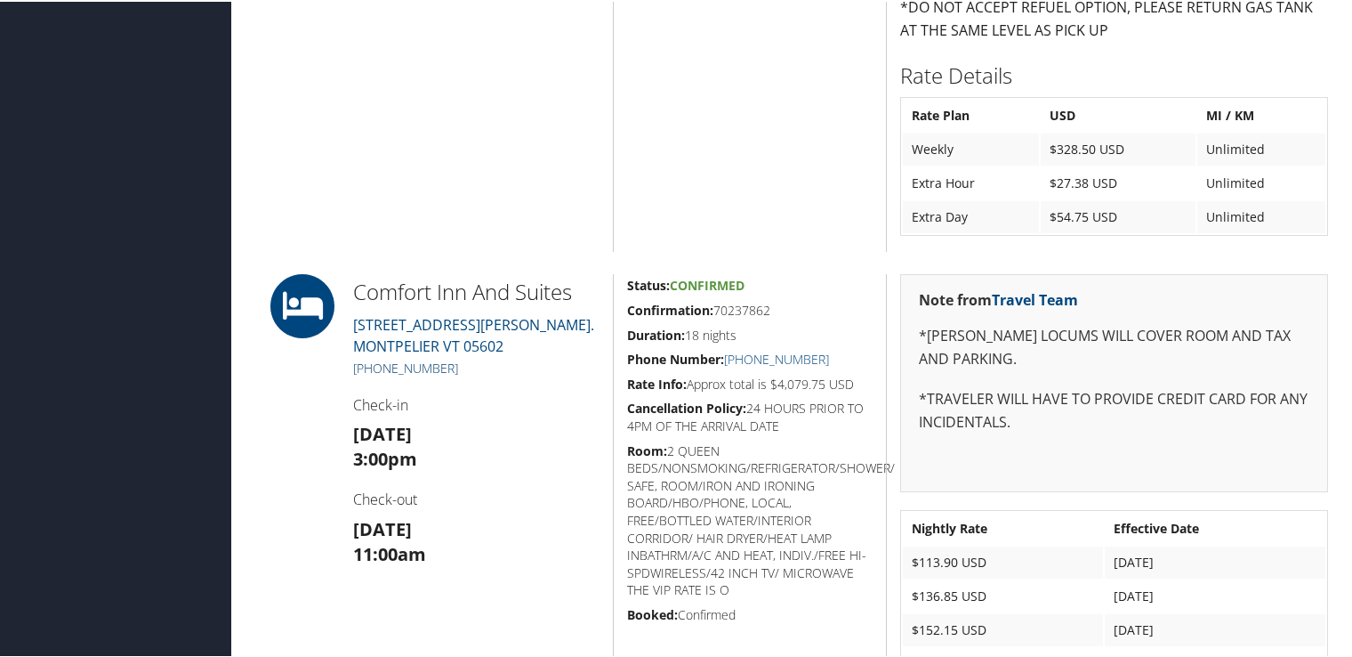
click at [419, 365] on link "[PHONE_NUMBER]" at bounding box center [405, 366] width 105 height 17
click at [421, 360] on link "[PHONE_NUMBER]" at bounding box center [405, 366] width 105 height 17
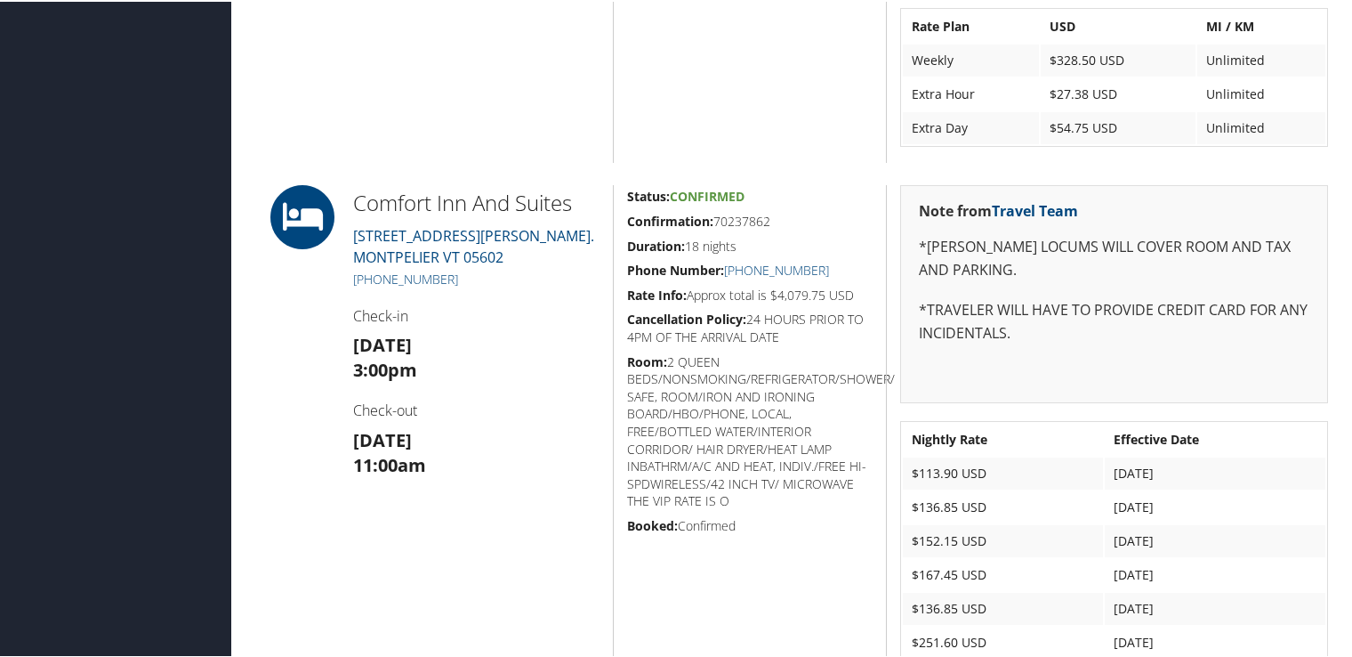
scroll to position [1683, 0]
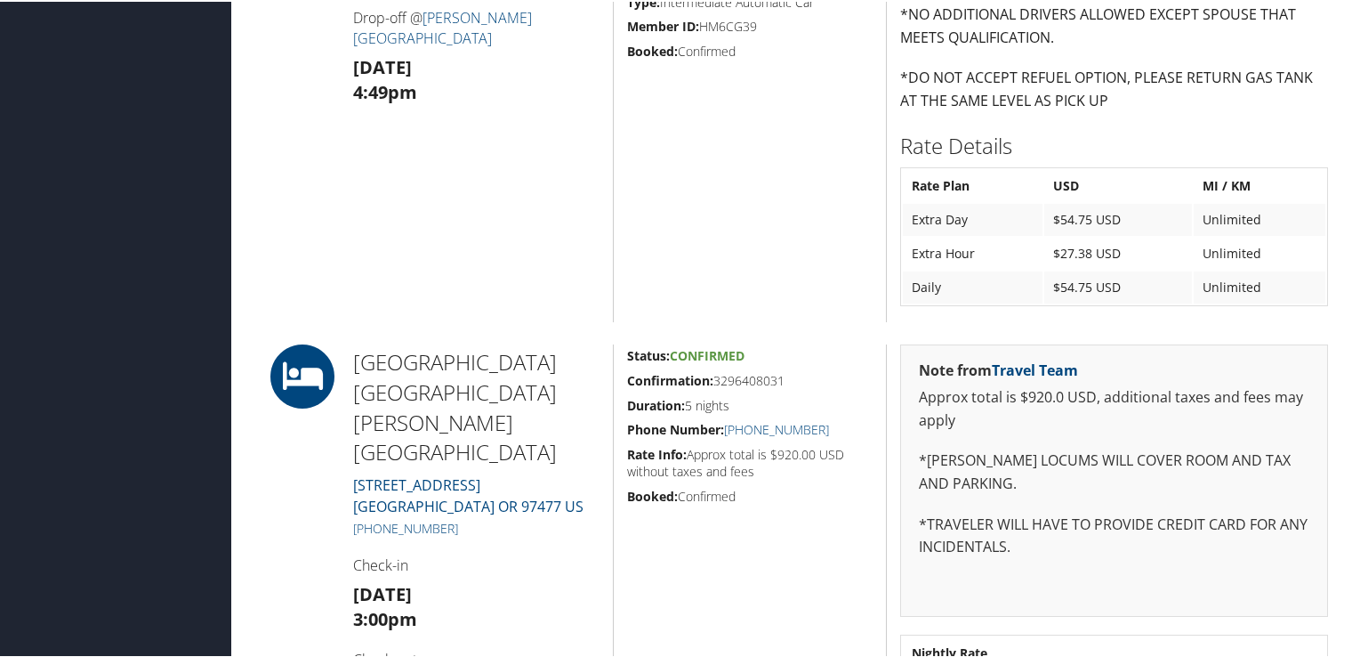
scroll to position [1157, 0]
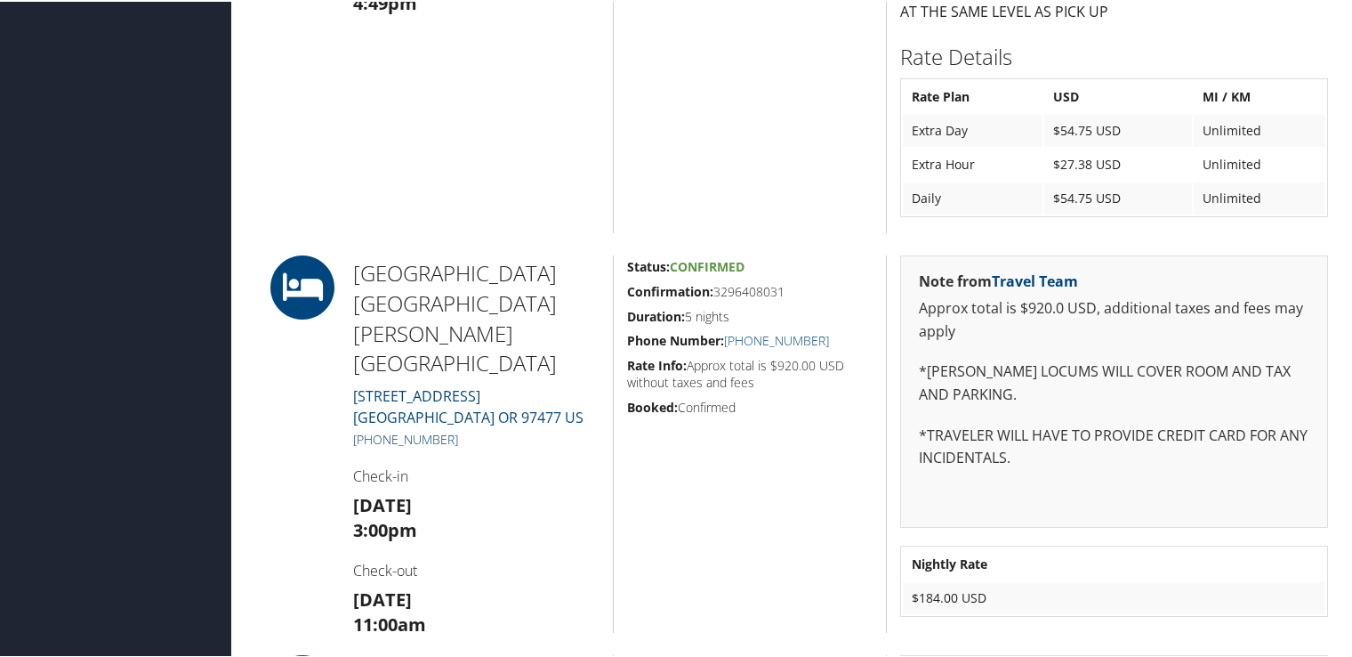
click at [441, 429] on link "[PHONE_NUMBER]" at bounding box center [405, 437] width 105 height 17
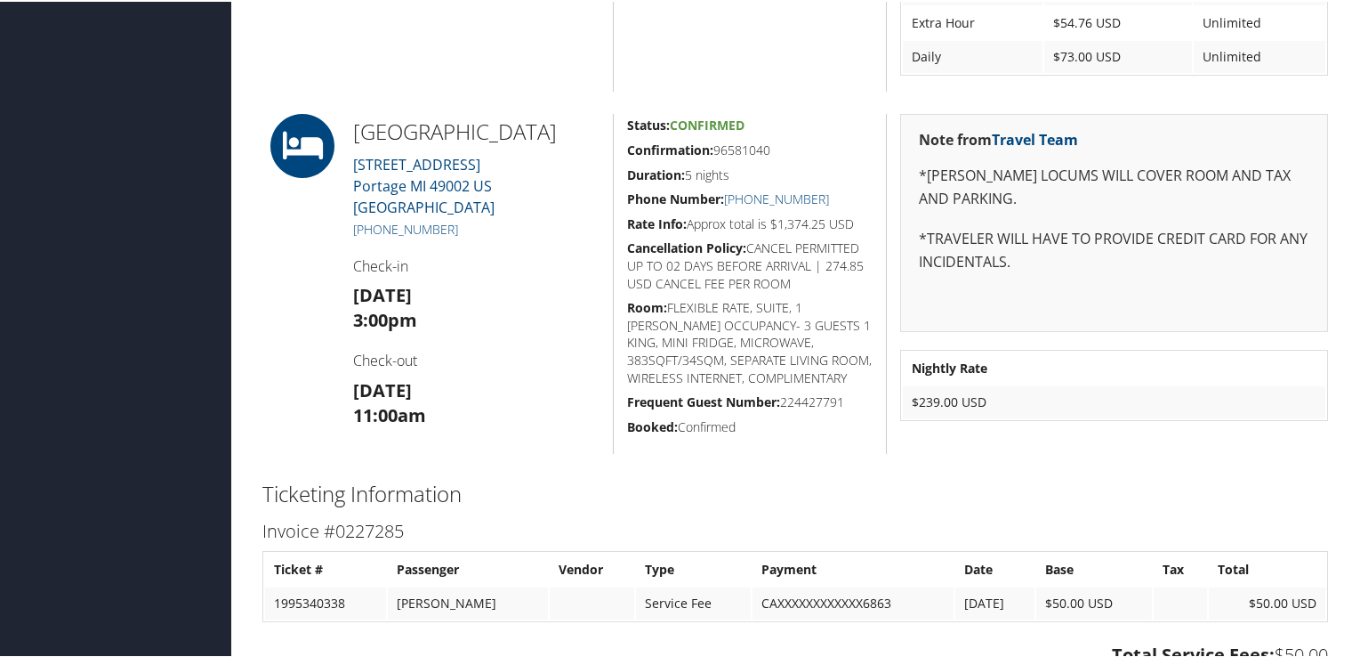
scroll to position [890, 0]
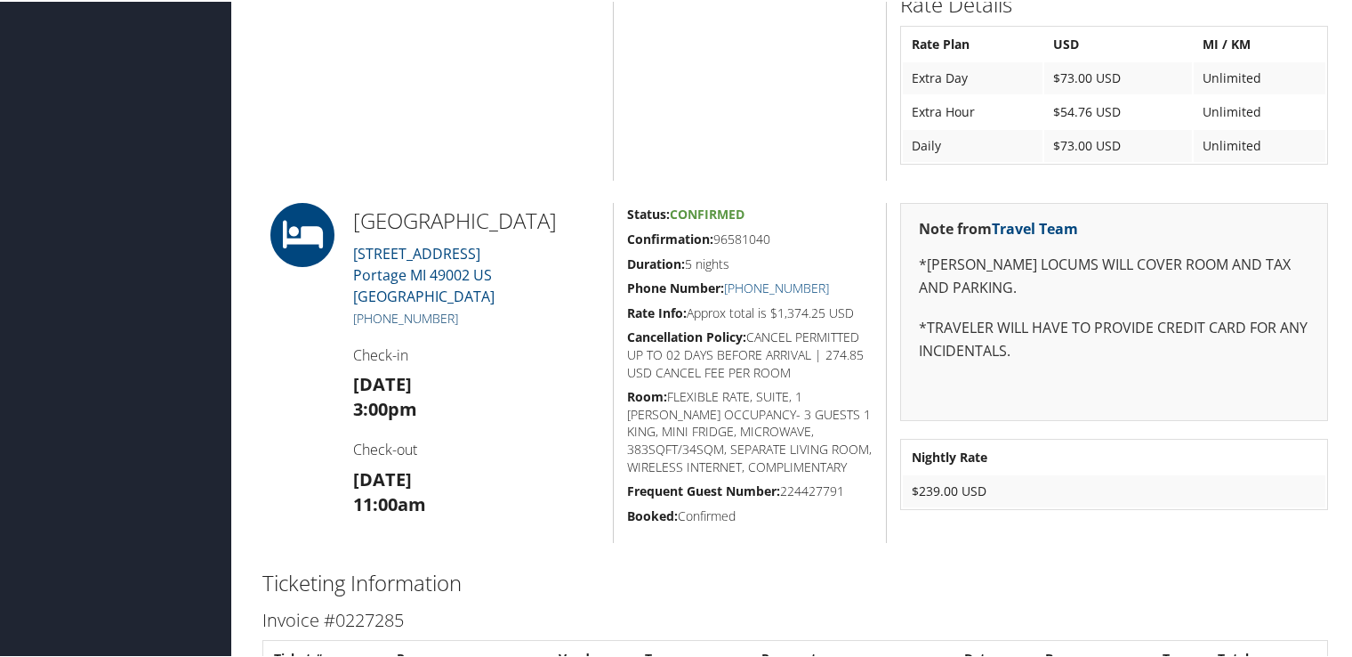
click at [408, 321] on link "[PHONE_NUMBER]" at bounding box center [405, 316] width 105 height 17
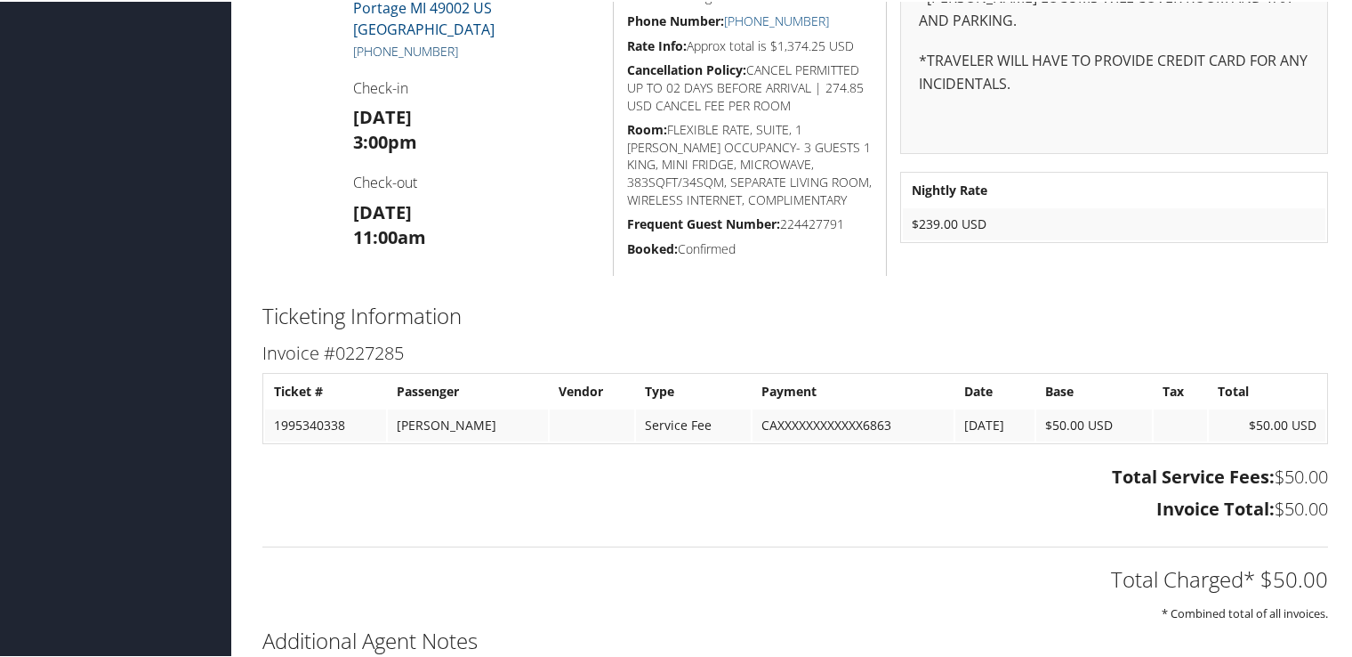
scroll to position [1068, 0]
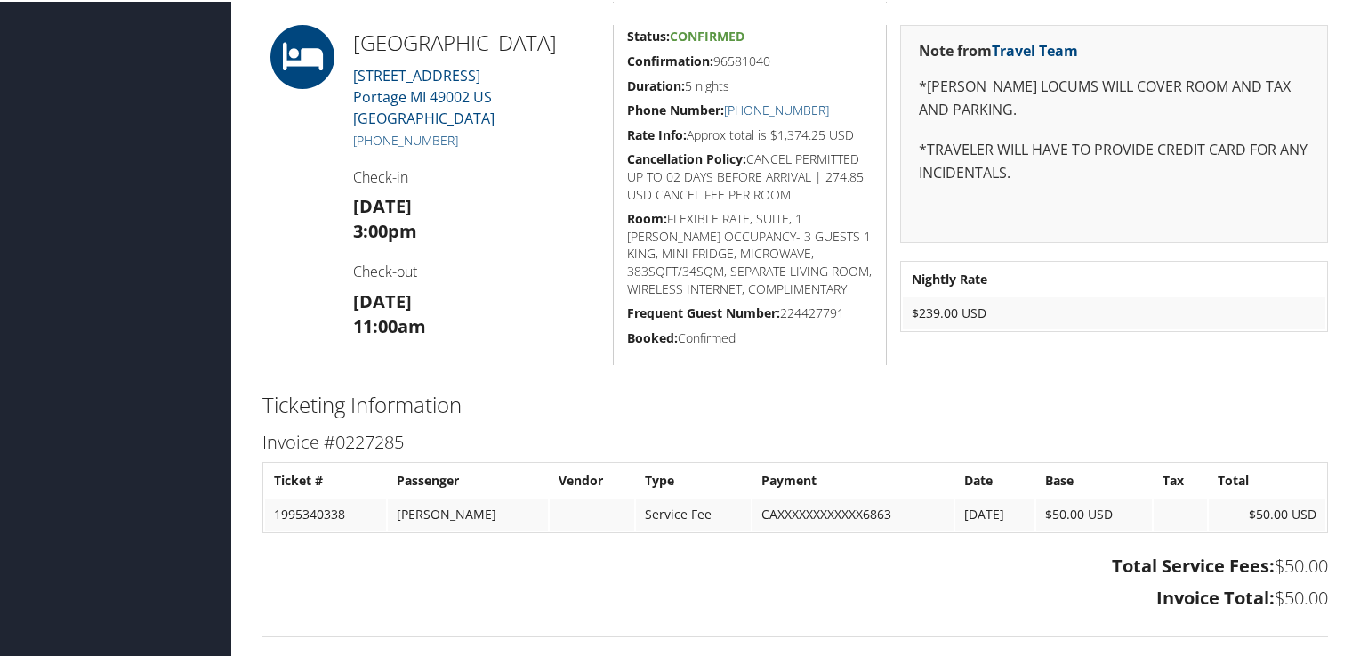
click at [521, 549] on div "Total Service Fees: $50.00 Invoice Total: $50.00" at bounding box center [795, 582] width 1093 height 67
click at [316, 620] on div "Total Charged* $50.00 * Combined total of all invoices." at bounding box center [795, 663] width 1093 height 94
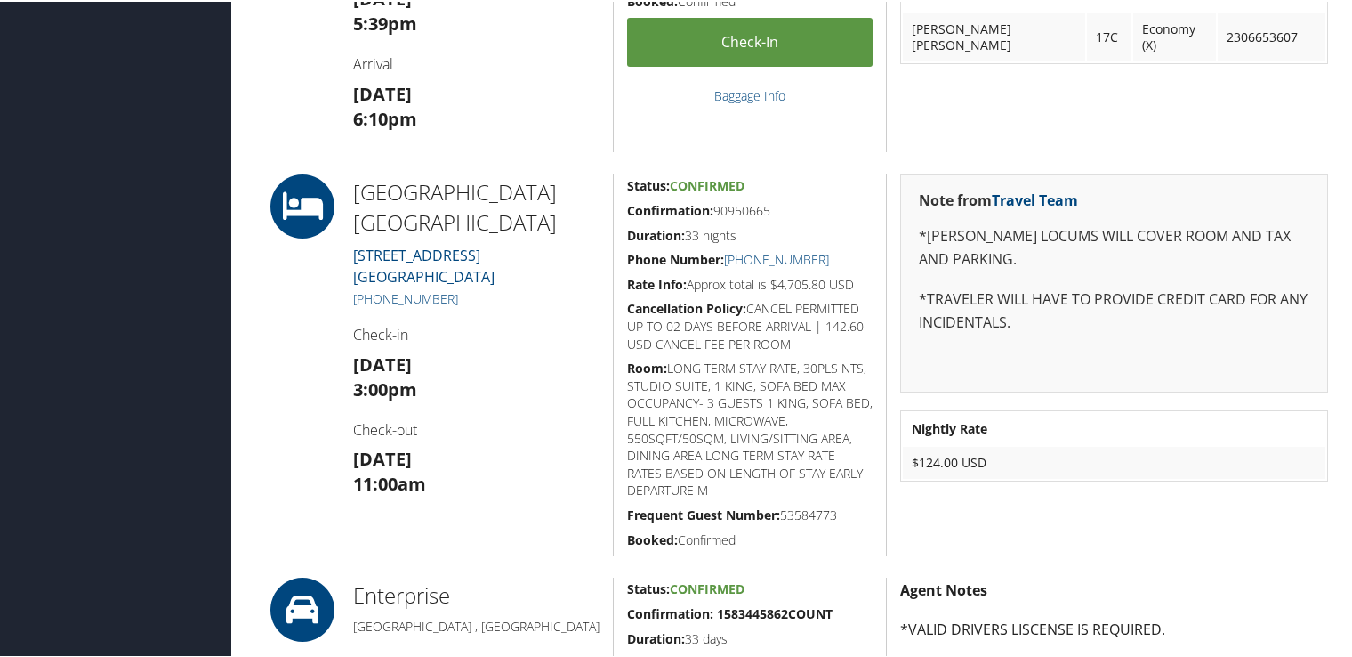
scroll to position [623, 0]
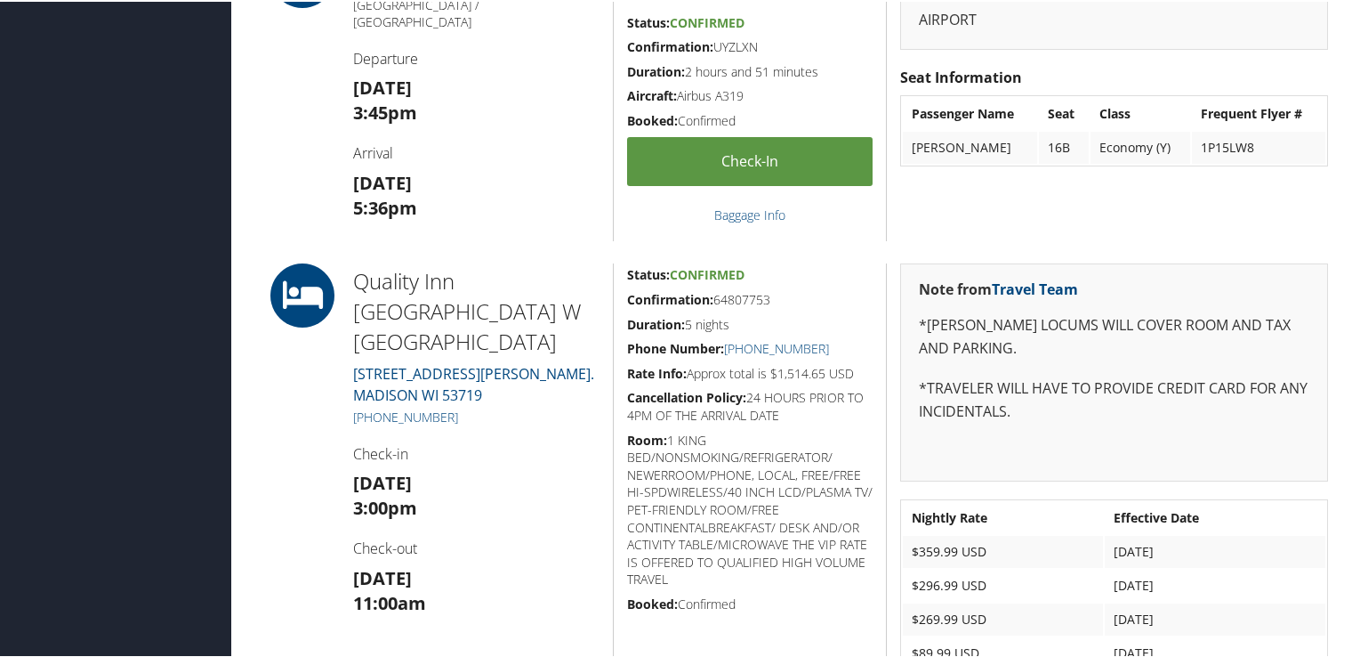
scroll to position [712, 0]
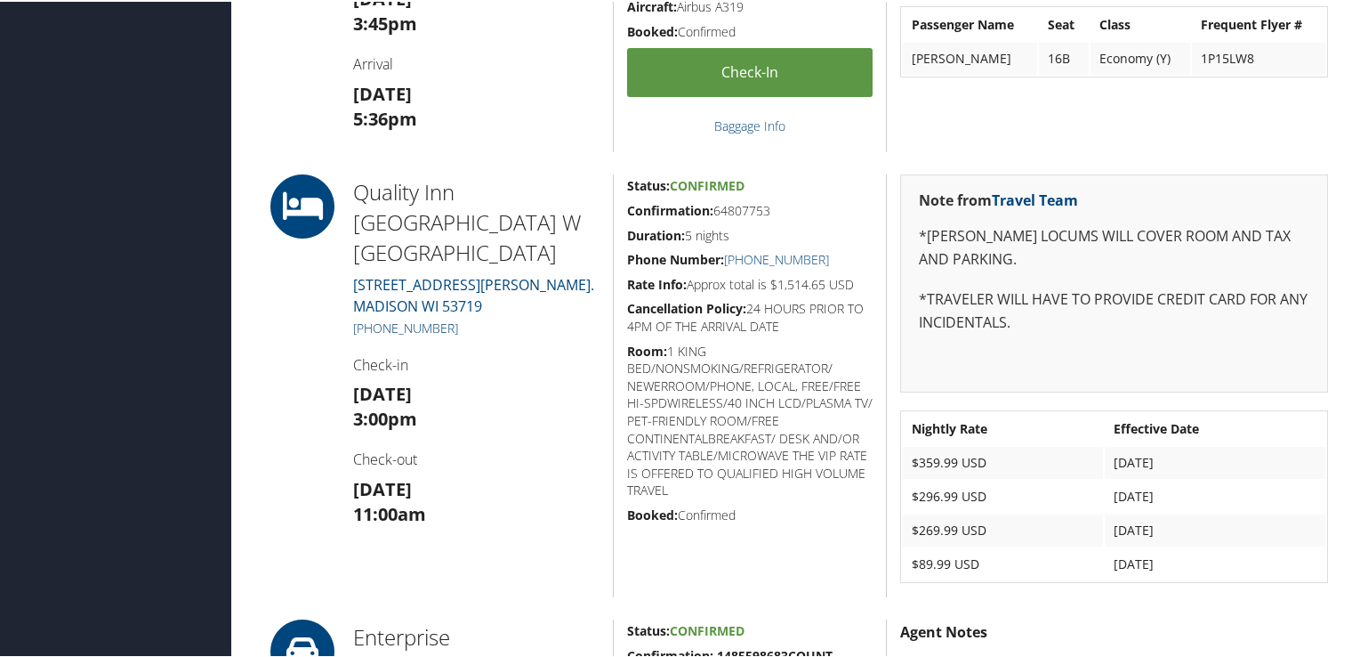
click at [416, 318] on link "+1 (608) 274-6900" at bounding box center [405, 326] width 105 height 17
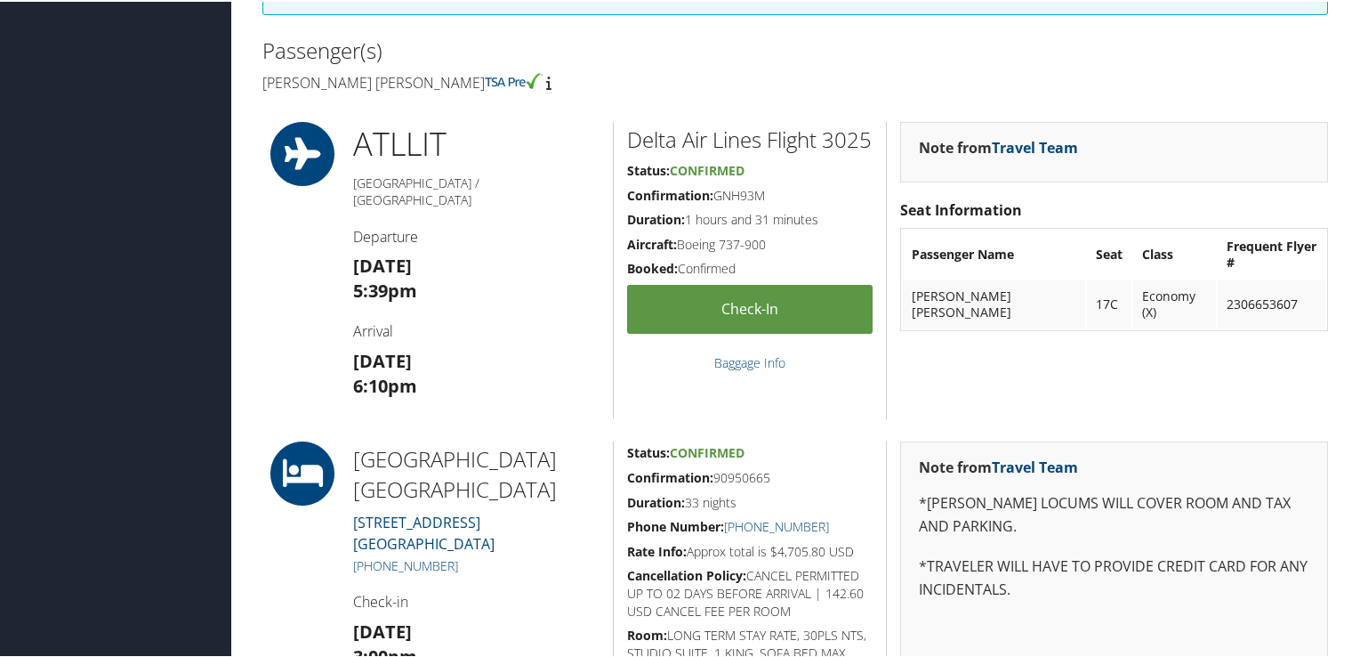
scroll to position [623, 0]
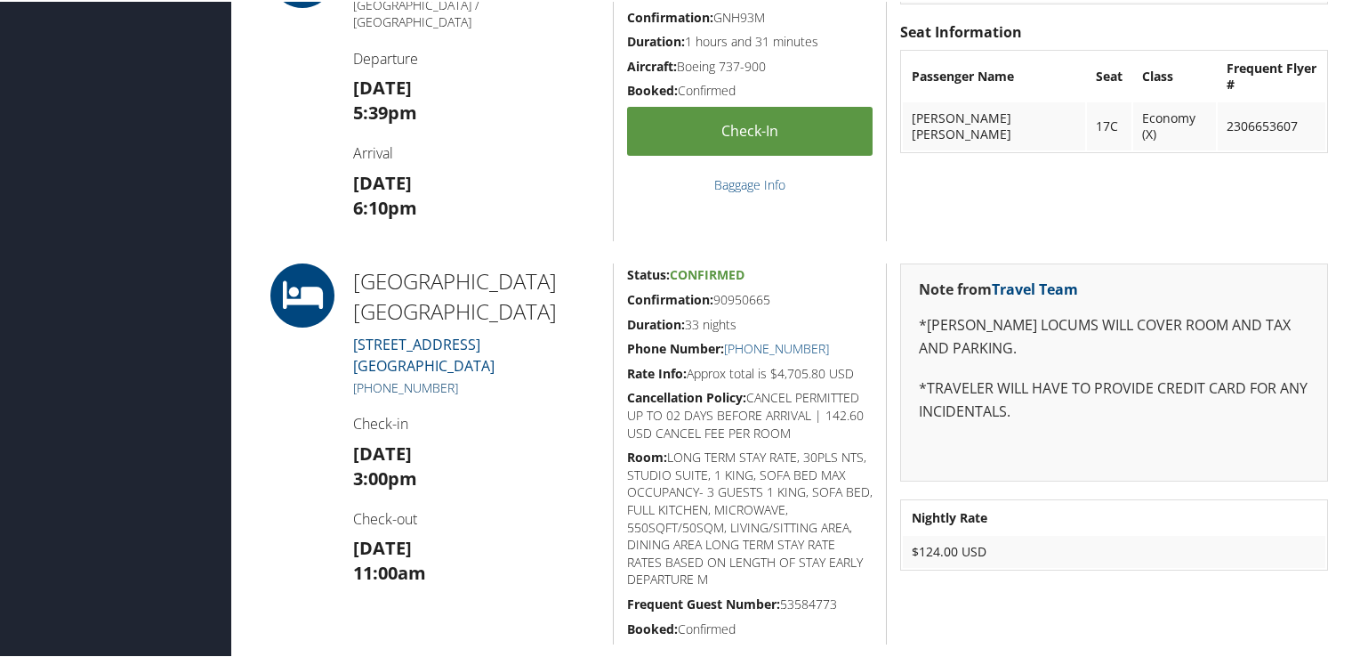
click at [428, 387] on link "[PHONE_NUMBER]" at bounding box center [405, 385] width 105 height 17
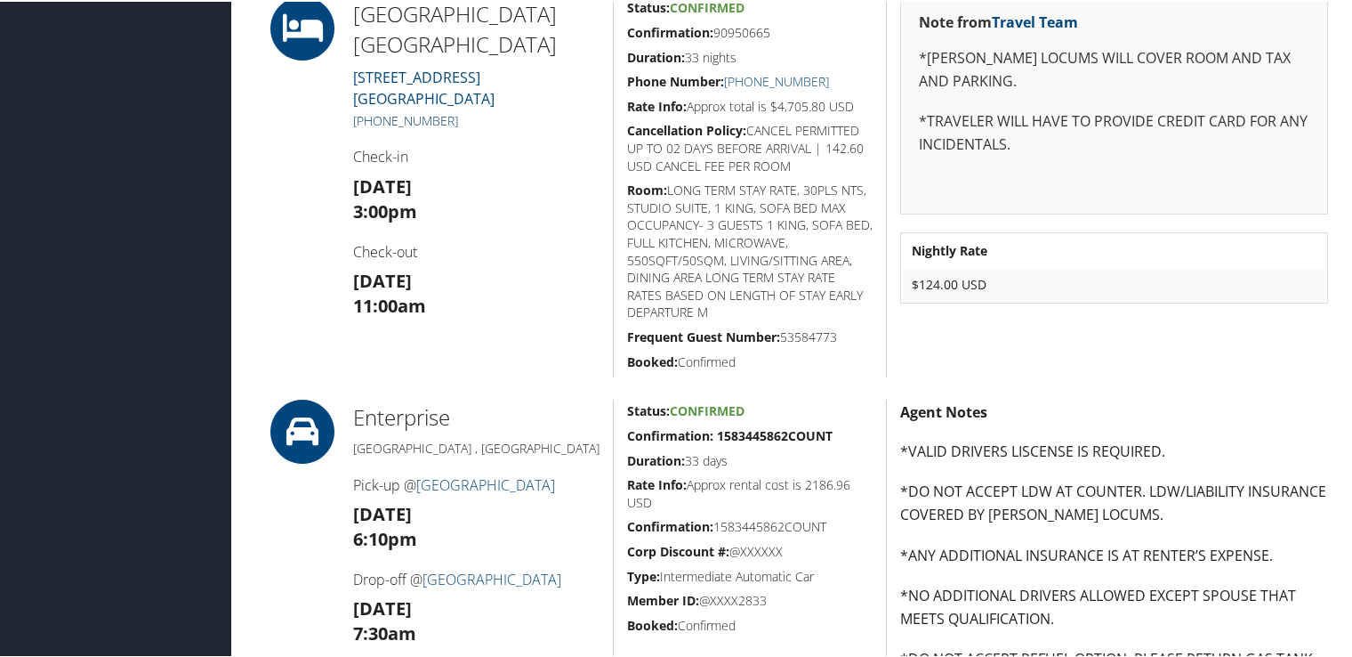
scroll to position [801, 0]
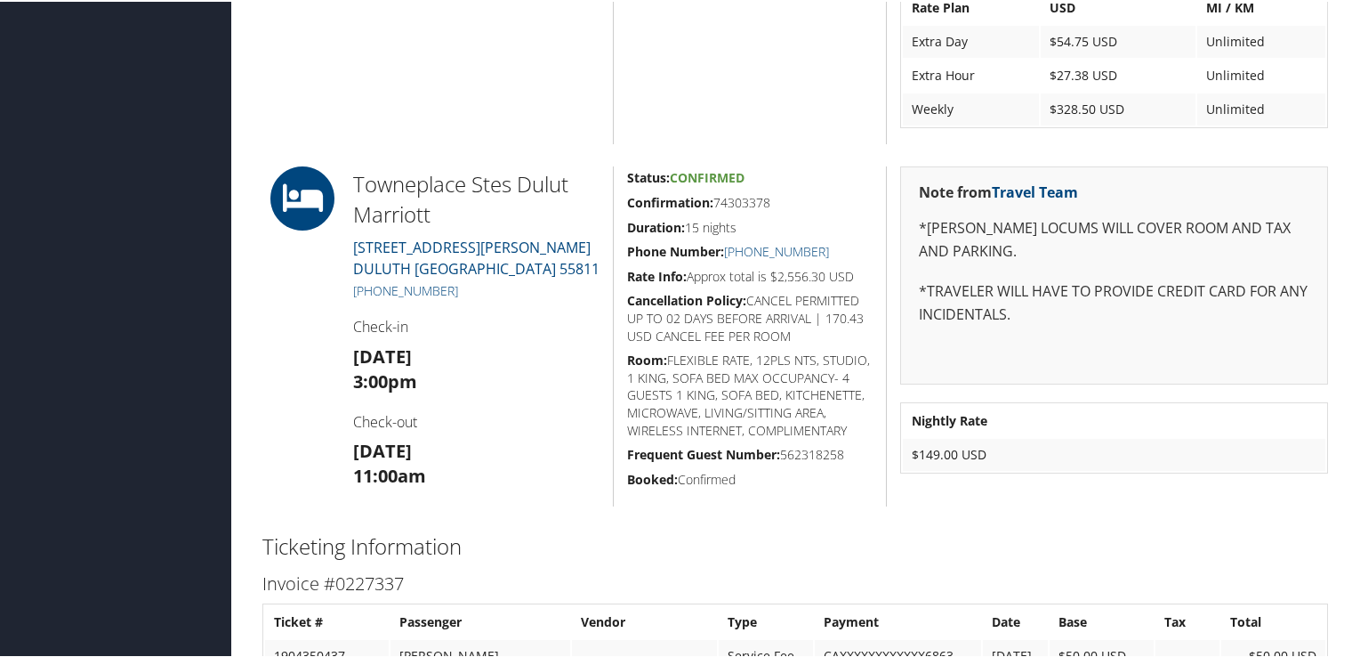
scroll to position [1157, 0]
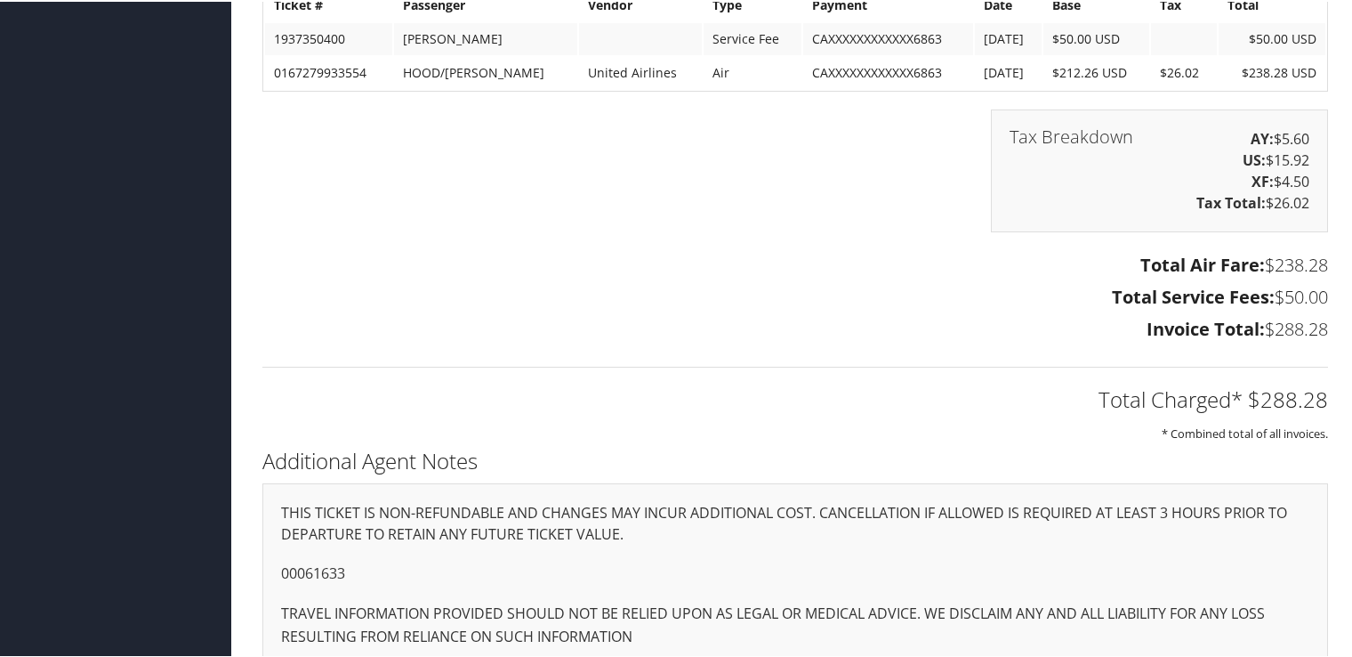
scroll to position [1891, 0]
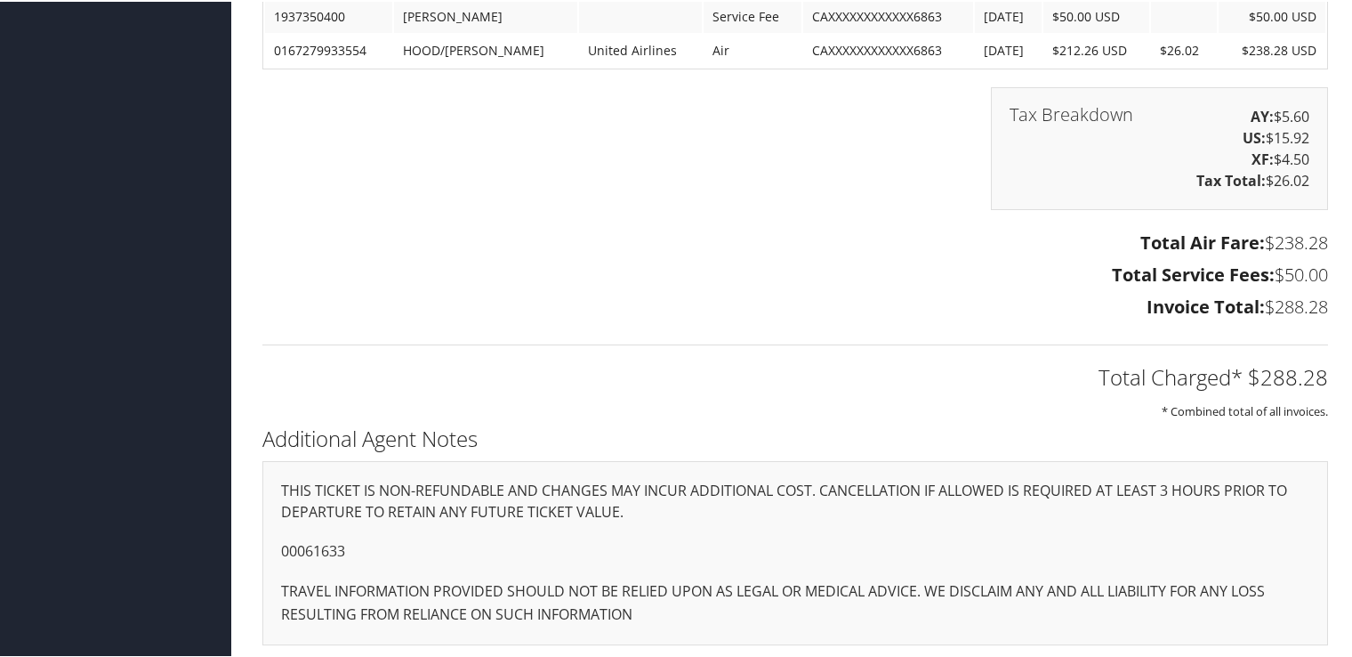
click at [309, 545] on p "00061633" at bounding box center [795, 549] width 1029 height 23
copy p "00061633"
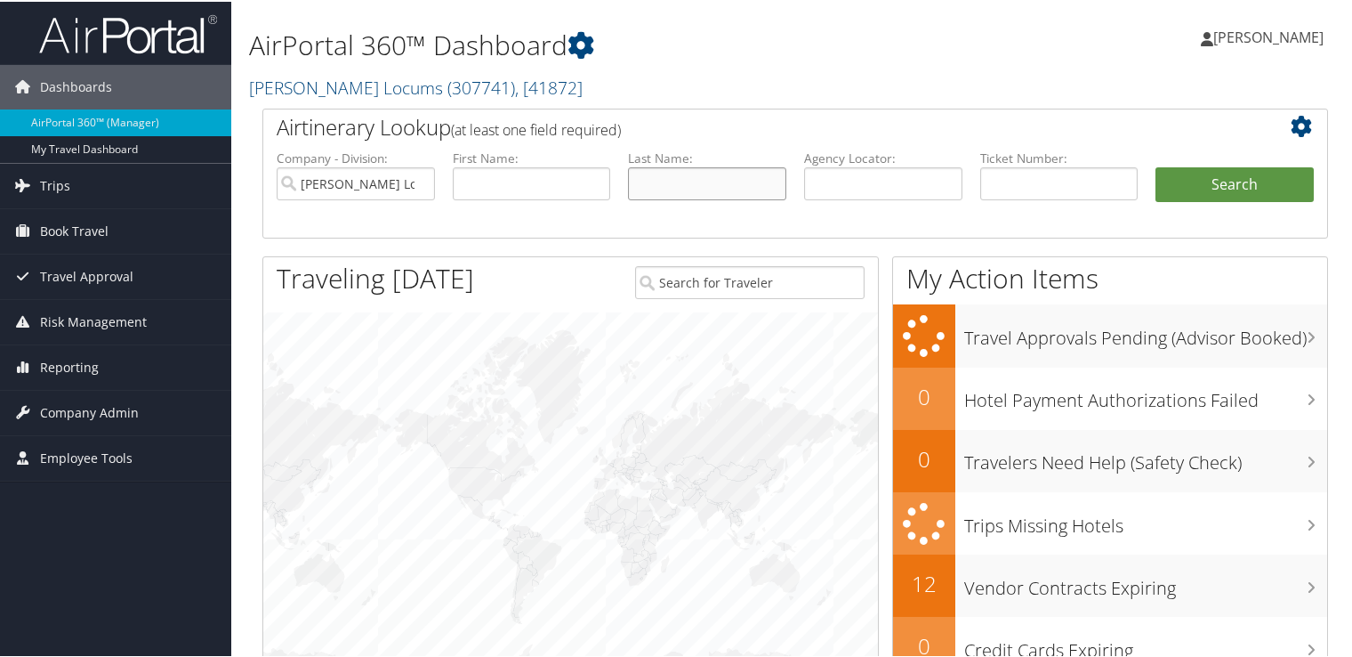
click at [747, 175] on input "text" at bounding box center [707, 181] width 158 height 33
click at [566, 172] on input "text" at bounding box center [532, 181] width 158 height 33
click at [712, 176] on input "text" at bounding box center [707, 181] width 158 height 33
click at [475, 200] on li "First Name:" at bounding box center [532, 189] width 176 height 83
click at [499, 179] on input "text" at bounding box center [532, 181] width 158 height 33
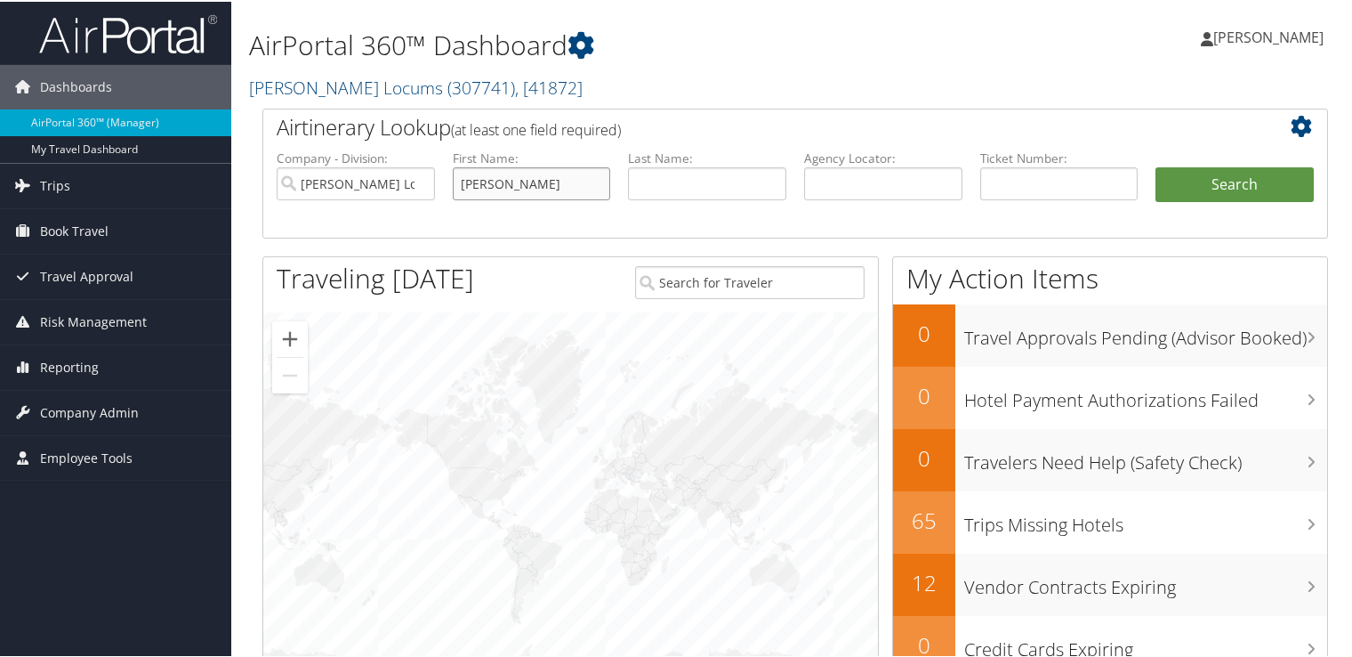
type input "DOUGLAS"
type input "HOOD"
click at [1156, 165] on button "Search" at bounding box center [1235, 183] width 158 height 36
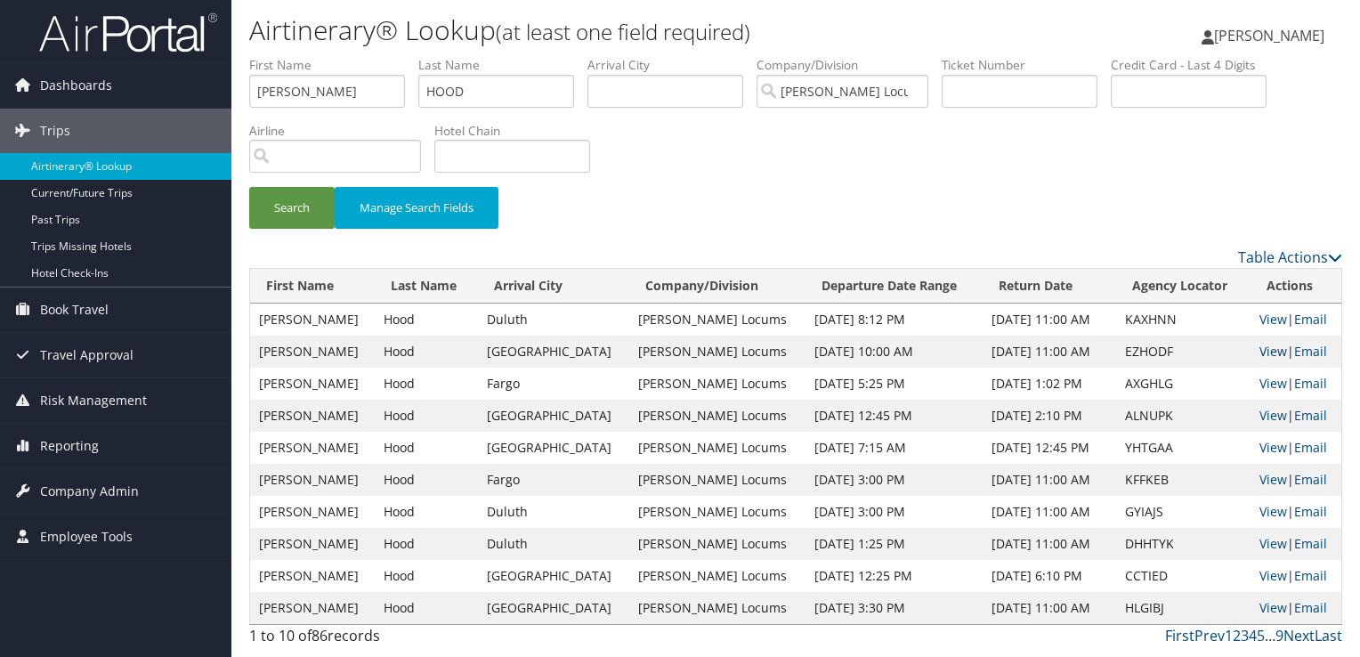
click at [1267, 348] on link "View" at bounding box center [1273, 351] width 28 height 17
click at [1259, 323] on link "View" at bounding box center [1273, 319] width 28 height 17
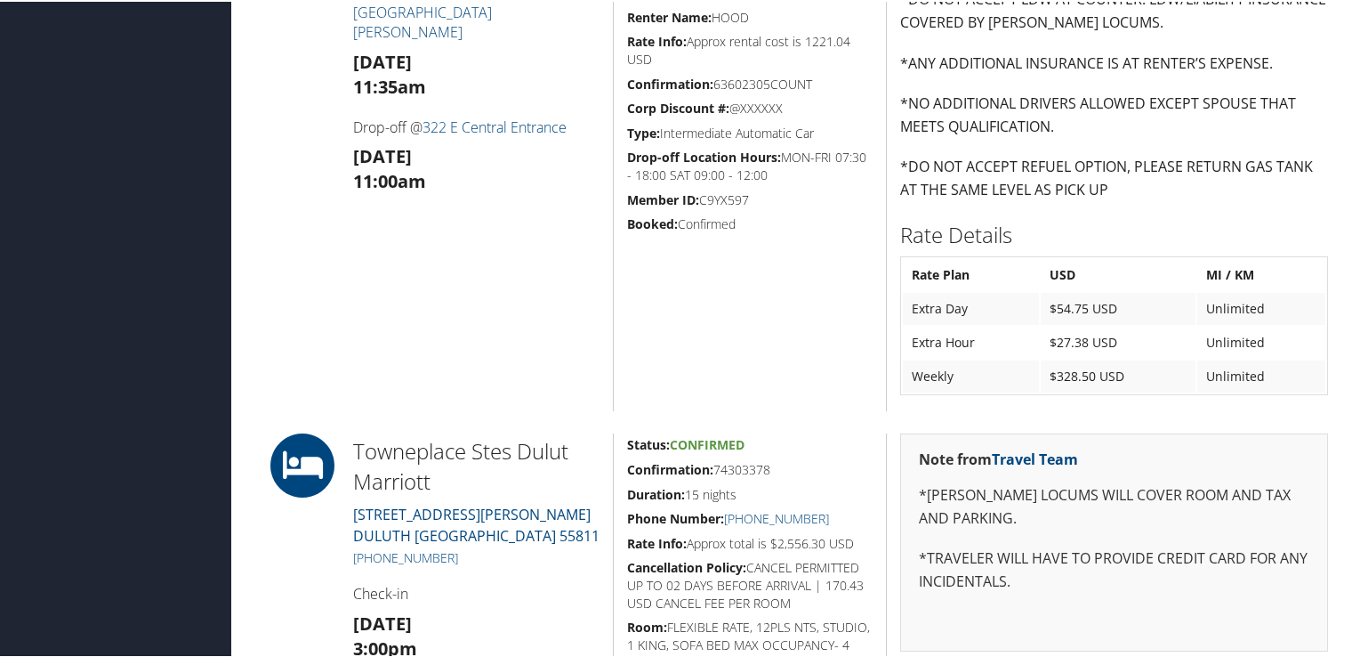
scroll to position [1157, 0]
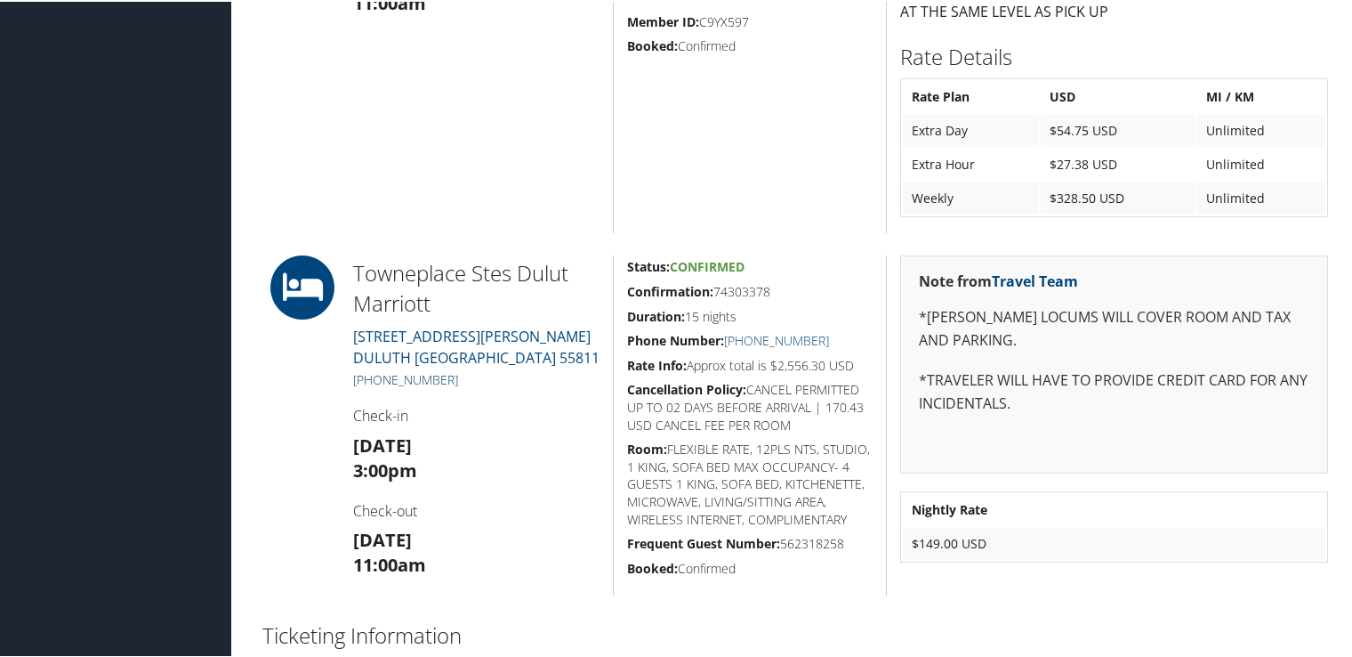
click at [430, 376] on link "[PHONE_NUMBER]" at bounding box center [405, 377] width 105 height 17
